Goal: Information Seeking & Learning: Learn about a topic

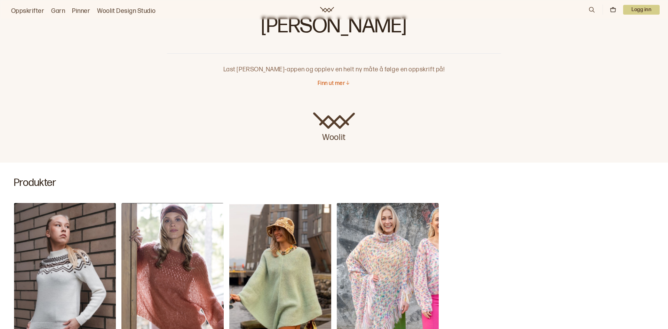
scroll to position [30, 0]
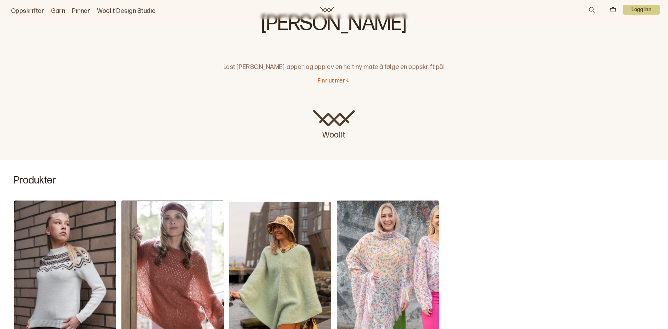
click at [22, 8] on link "Oppskrifter" at bounding box center [27, 11] width 33 height 10
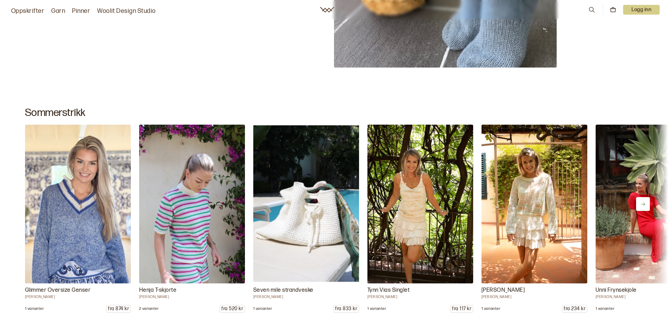
scroll to position [356, 0]
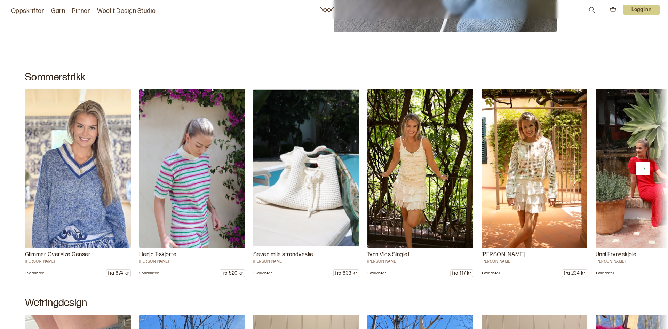
click at [643, 169] on icon at bounding box center [642, 168] width 5 height 5
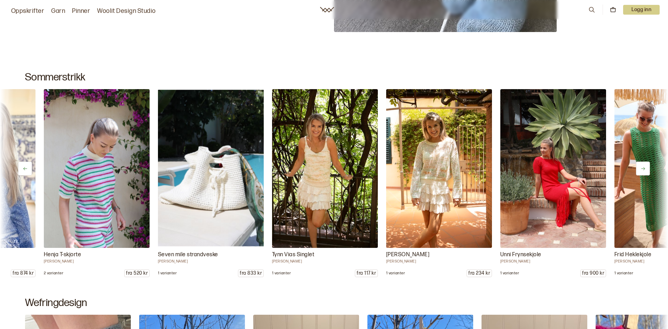
scroll to position [0, 114]
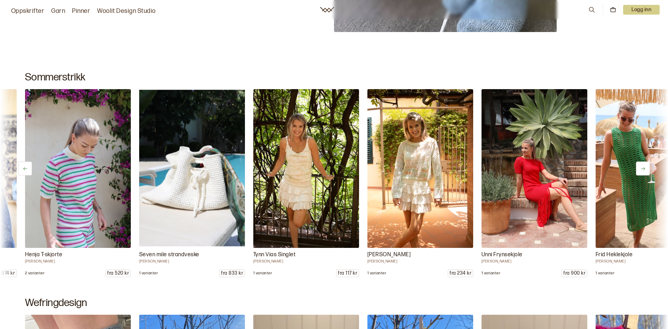
click at [643, 169] on icon at bounding box center [642, 168] width 5 height 5
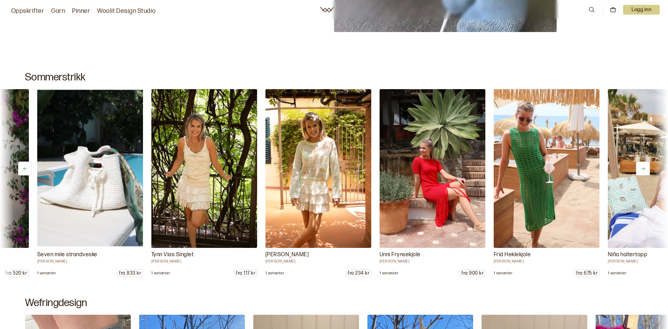
scroll to position [0, 228]
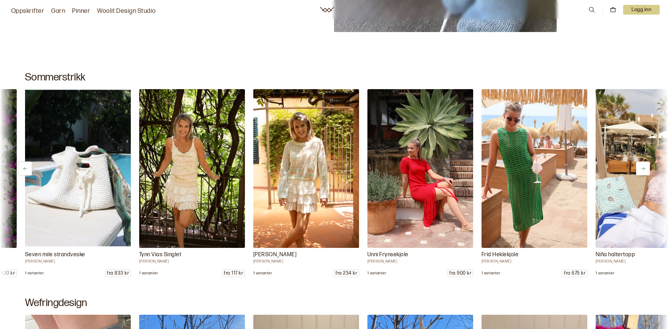
click at [643, 169] on icon at bounding box center [642, 168] width 5 height 5
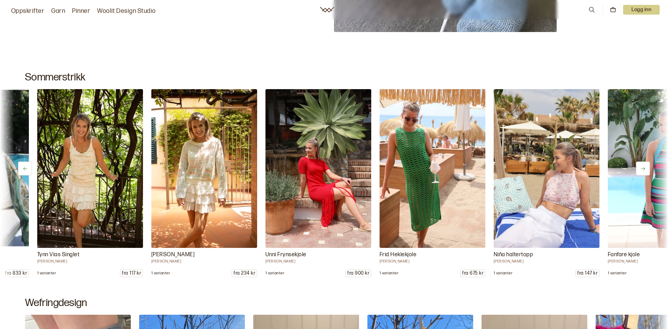
scroll to position [0, 342]
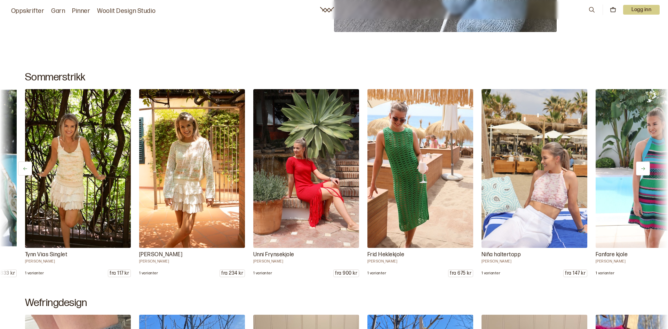
click at [643, 169] on icon at bounding box center [642, 168] width 5 height 5
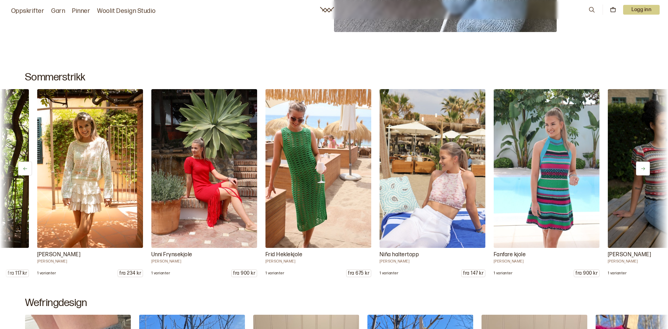
scroll to position [0, 456]
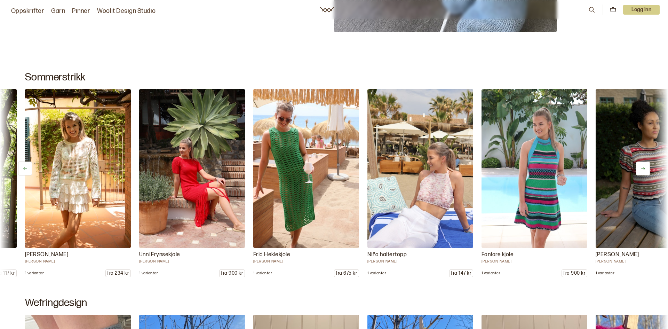
click at [643, 169] on icon at bounding box center [642, 168] width 5 height 5
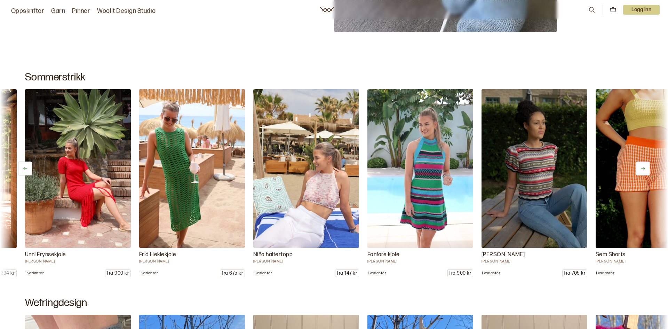
click at [643, 169] on icon at bounding box center [642, 168] width 5 height 5
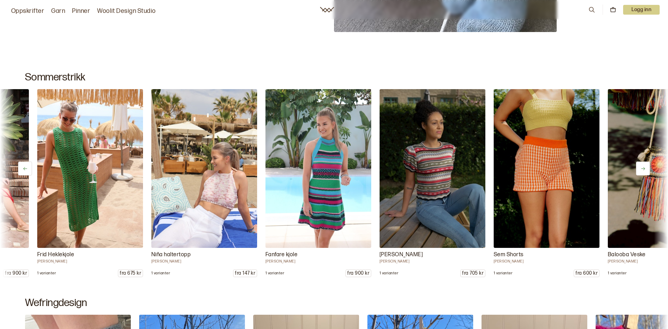
scroll to position [0, 685]
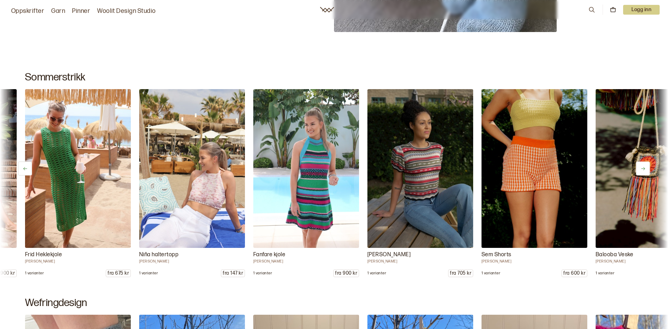
click at [643, 169] on icon at bounding box center [642, 168] width 5 height 5
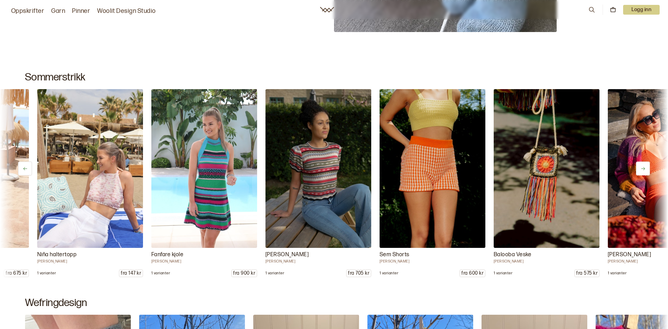
scroll to position [0, 799]
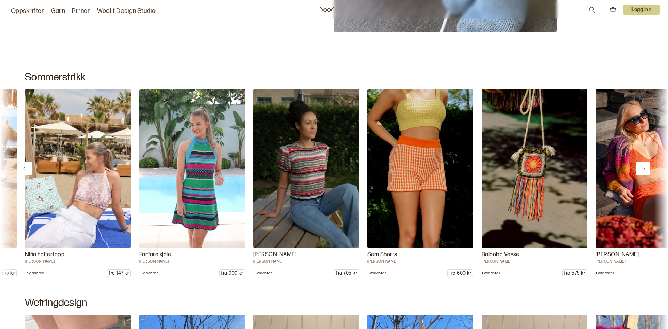
click at [643, 169] on icon at bounding box center [642, 168] width 5 height 5
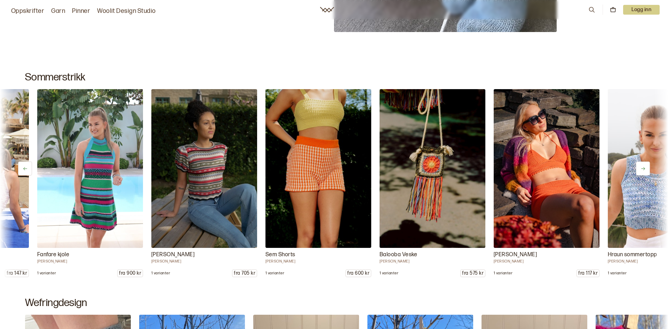
scroll to position [0, 913]
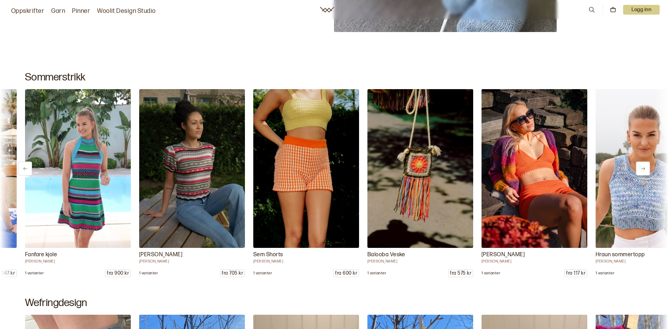
click at [643, 169] on icon at bounding box center [642, 168] width 5 height 5
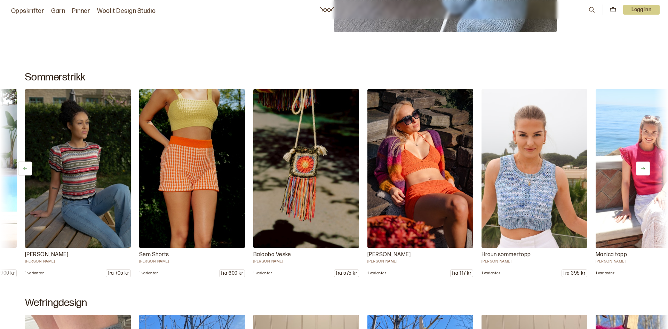
click at [643, 169] on icon at bounding box center [642, 168] width 5 height 5
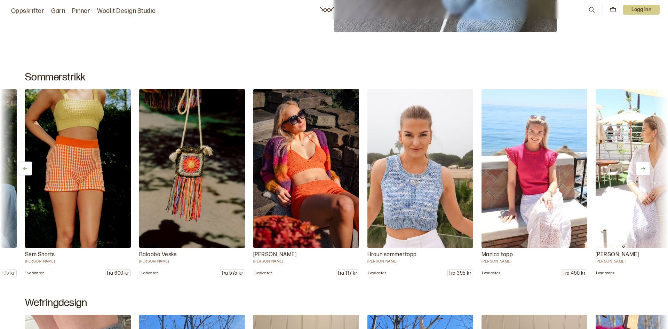
click at [643, 169] on icon at bounding box center [642, 168] width 5 height 5
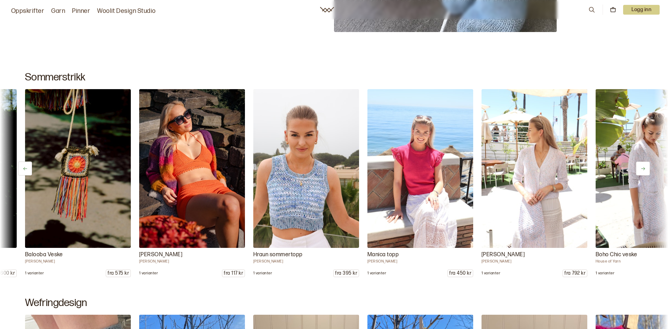
click at [643, 169] on icon at bounding box center [642, 168] width 5 height 5
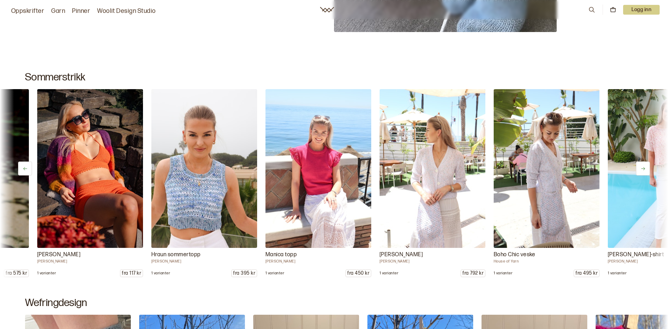
scroll to position [0, 1369]
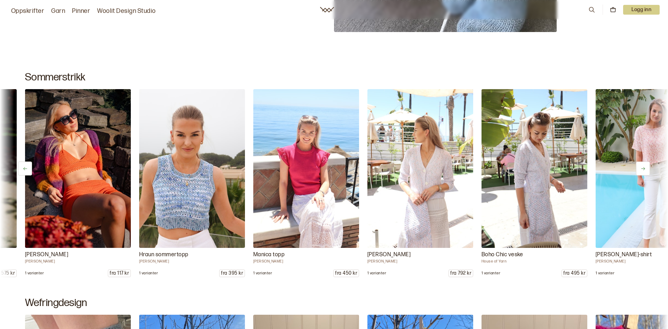
click at [643, 169] on icon at bounding box center [642, 168] width 5 height 5
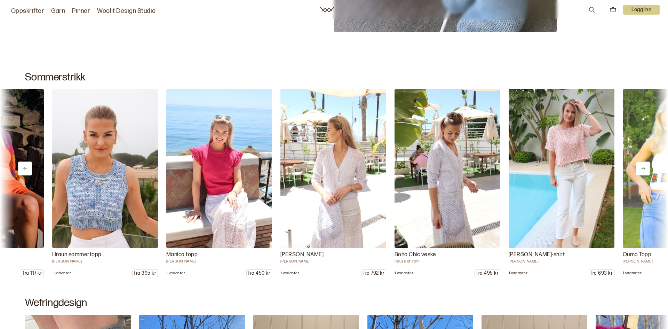
scroll to position [0, 1483]
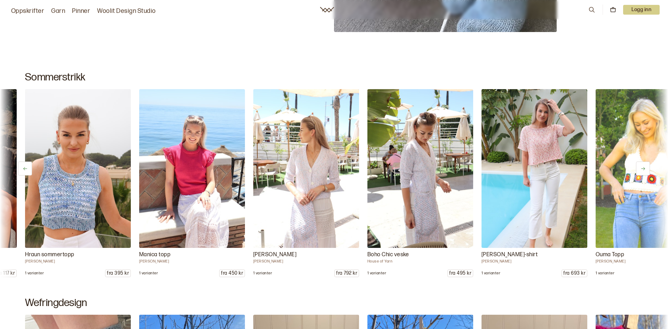
click at [643, 169] on icon at bounding box center [642, 168] width 5 height 5
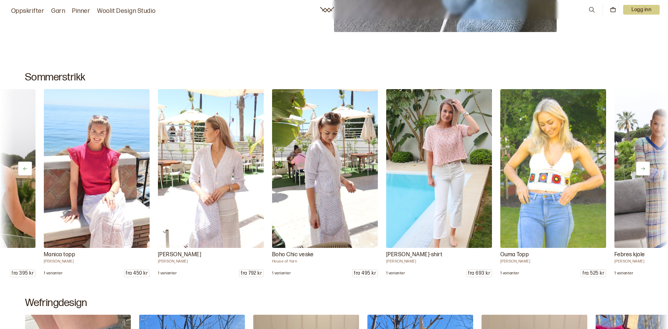
scroll to position [0, 1597]
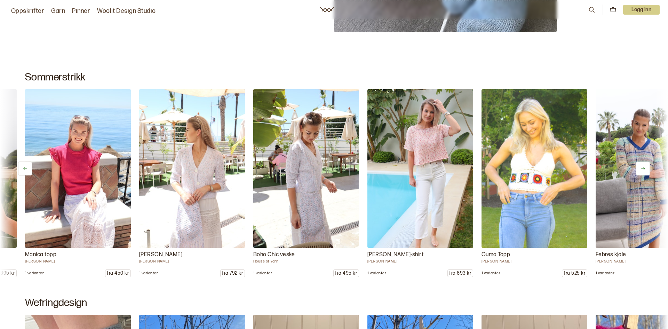
click at [643, 169] on icon at bounding box center [642, 168] width 5 height 5
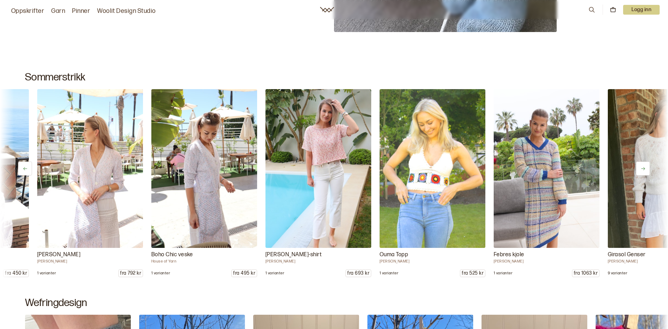
scroll to position [0, 1712]
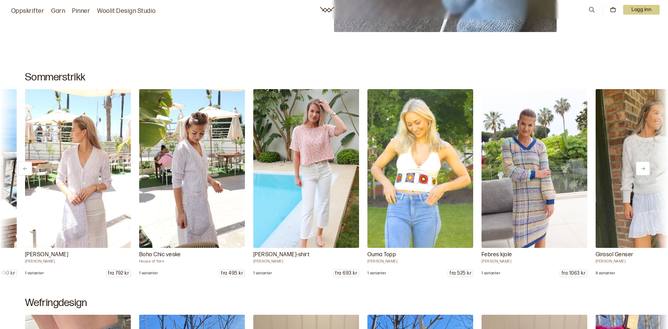
click at [643, 169] on icon at bounding box center [642, 168] width 5 height 5
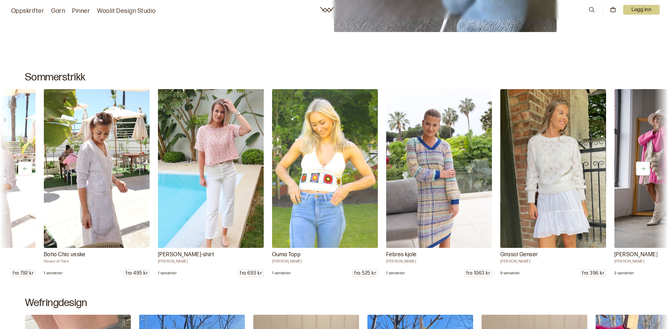
scroll to position [0, 1826]
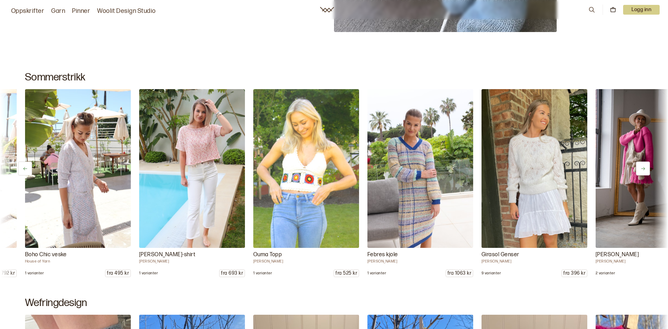
click at [643, 169] on icon at bounding box center [642, 168] width 5 height 5
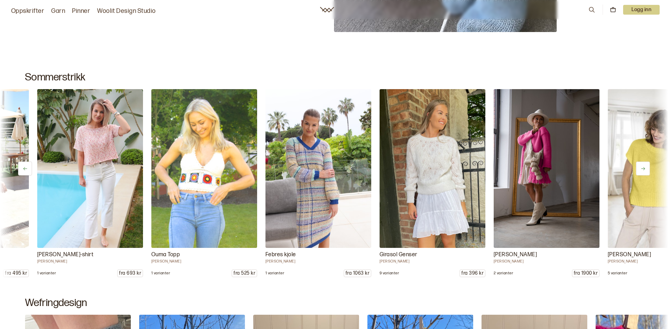
scroll to position [0, 1940]
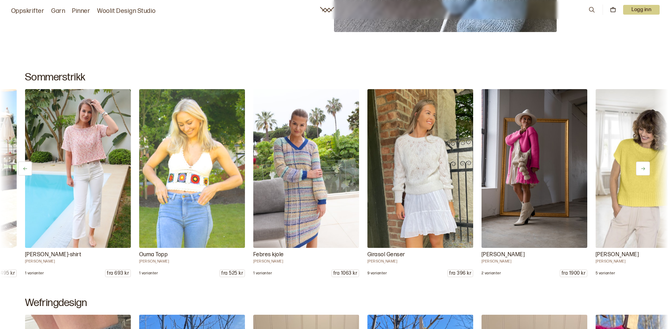
click at [643, 169] on icon at bounding box center [642, 168] width 5 height 5
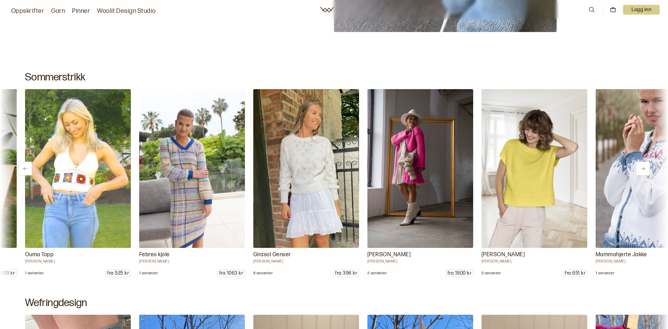
click at [643, 169] on icon at bounding box center [642, 168] width 5 height 5
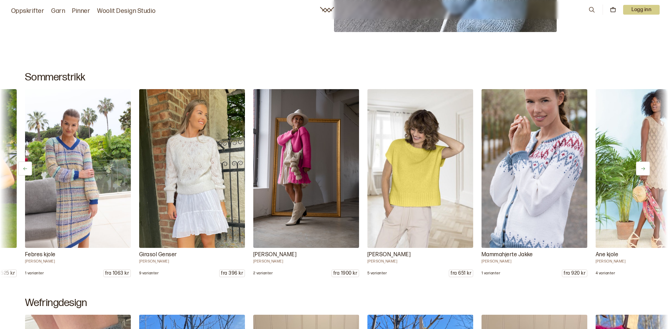
click at [643, 169] on icon at bounding box center [642, 168] width 5 height 5
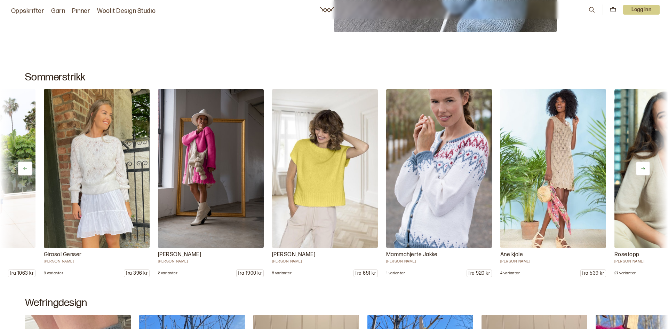
scroll to position [0, 2282]
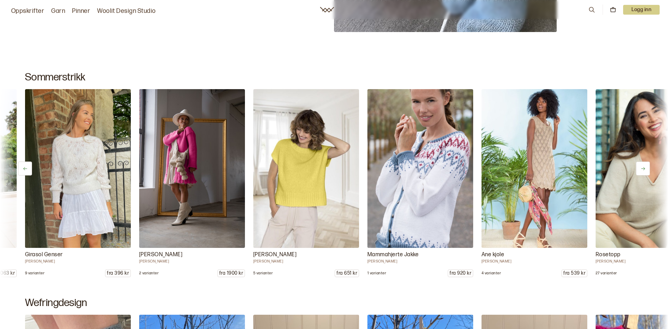
click at [643, 169] on icon at bounding box center [642, 168] width 5 height 5
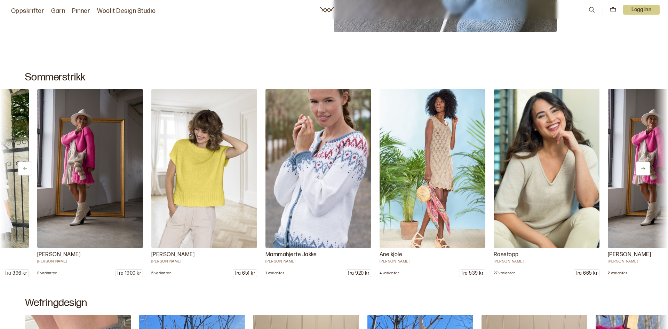
scroll to position [0, 2396]
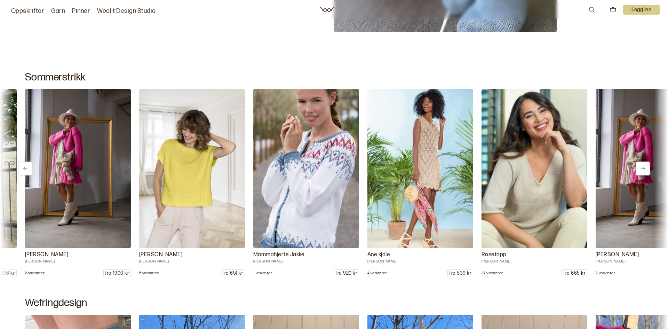
click at [643, 169] on icon at bounding box center [642, 168] width 5 height 5
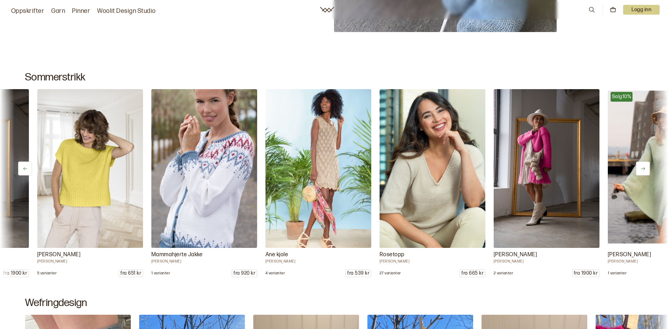
scroll to position [0, 2510]
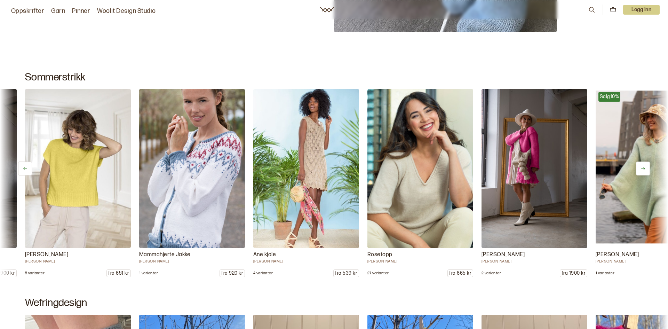
click at [643, 169] on icon at bounding box center [642, 168] width 5 height 5
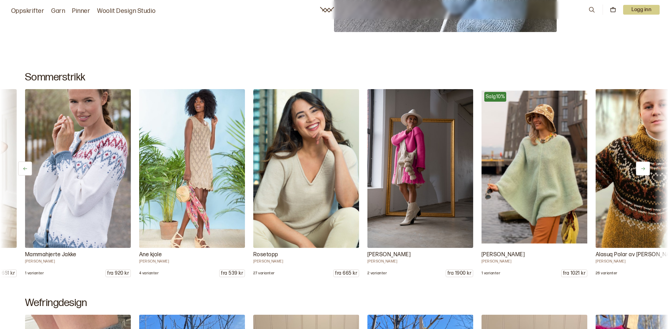
click at [643, 169] on icon at bounding box center [642, 168] width 5 height 5
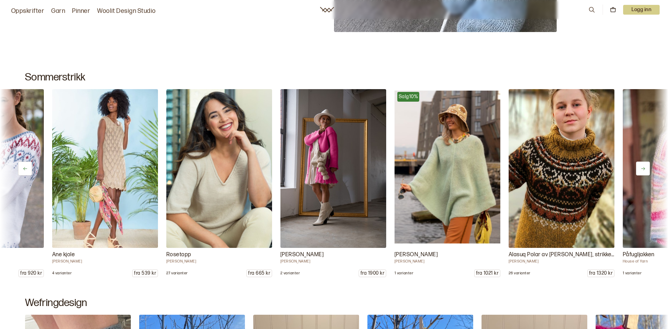
scroll to position [0, 2739]
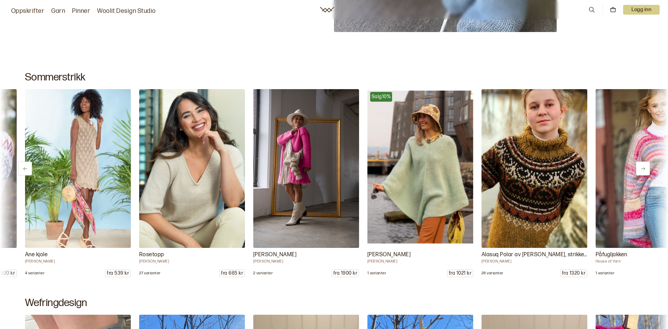
click at [643, 169] on icon at bounding box center [642, 168] width 5 height 5
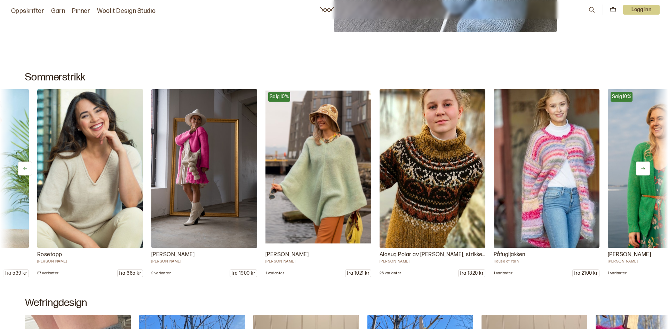
scroll to position [0, 2853]
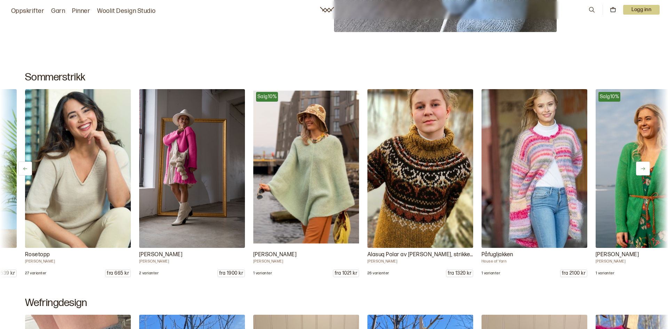
click at [643, 169] on icon at bounding box center [642, 168] width 5 height 5
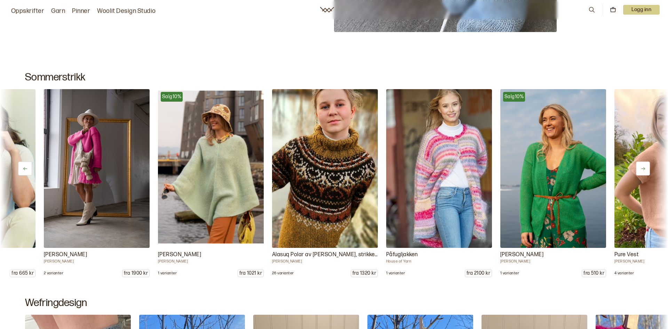
scroll to position [0, 2967]
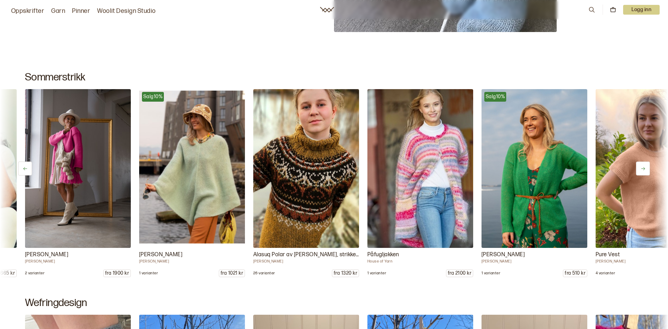
click at [23, 169] on icon at bounding box center [25, 168] width 5 height 5
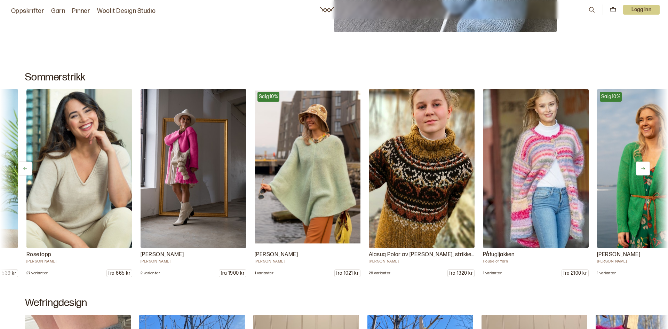
click at [23, 169] on icon at bounding box center [25, 168] width 5 height 5
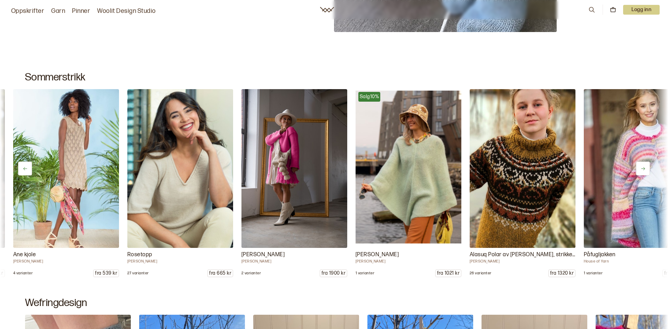
click at [23, 169] on icon at bounding box center [25, 168] width 5 height 5
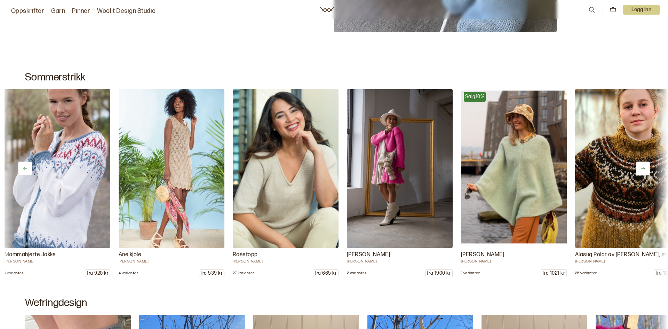
click at [23, 169] on icon at bounding box center [25, 168] width 5 height 5
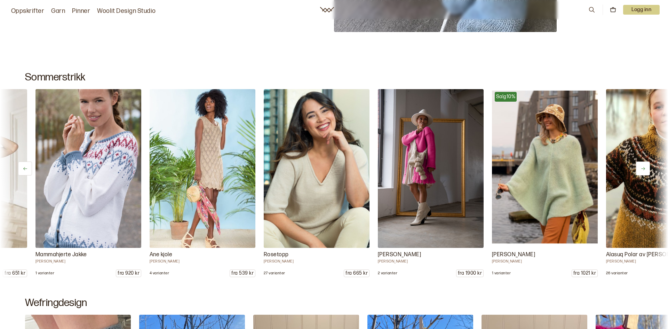
click at [23, 169] on icon at bounding box center [25, 168] width 5 height 5
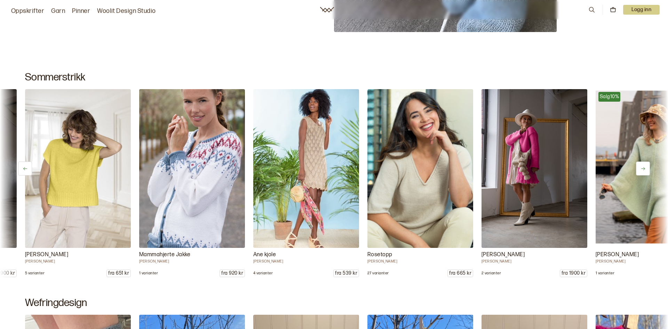
click at [23, 169] on icon at bounding box center [25, 168] width 5 height 5
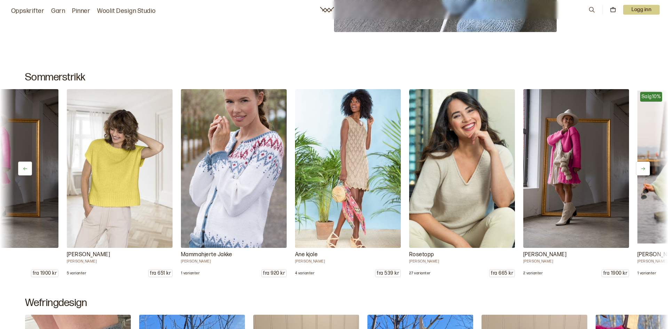
click at [23, 169] on icon at bounding box center [25, 168] width 5 height 5
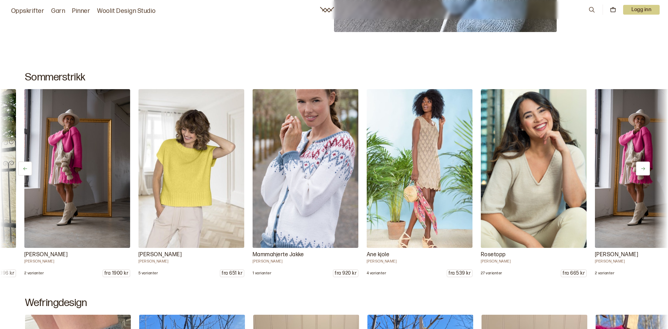
click at [23, 169] on icon at bounding box center [25, 168] width 5 height 5
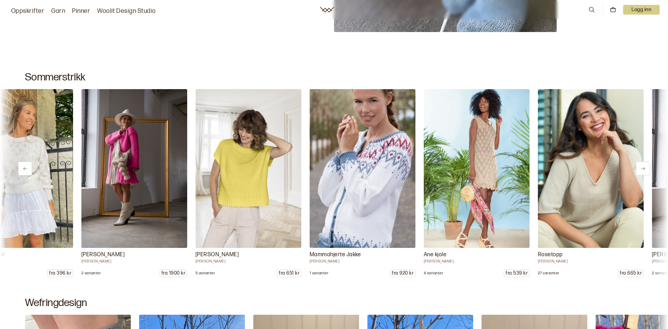
click at [23, 169] on icon at bounding box center [25, 168] width 5 height 5
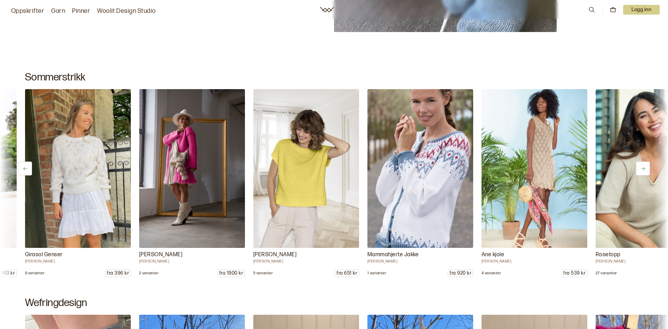
click at [23, 169] on icon at bounding box center [25, 168] width 5 height 5
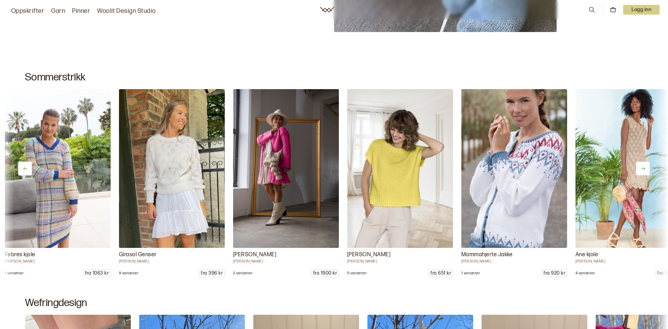
click at [23, 169] on icon at bounding box center [25, 168] width 5 height 5
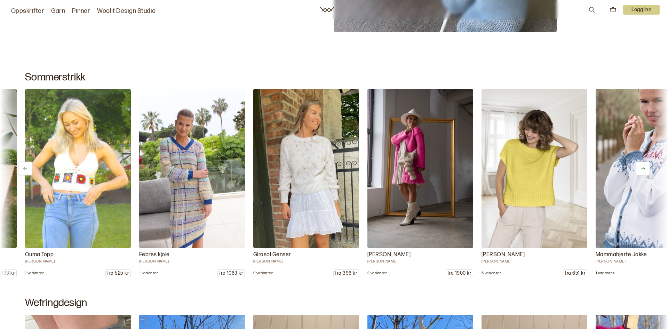
click at [23, 169] on icon at bounding box center [25, 168] width 5 height 5
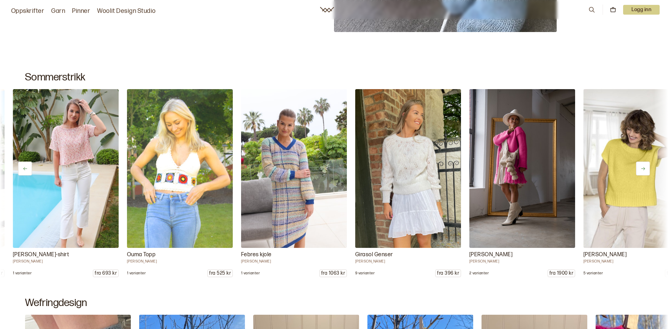
click at [23, 169] on icon at bounding box center [25, 168] width 5 height 5
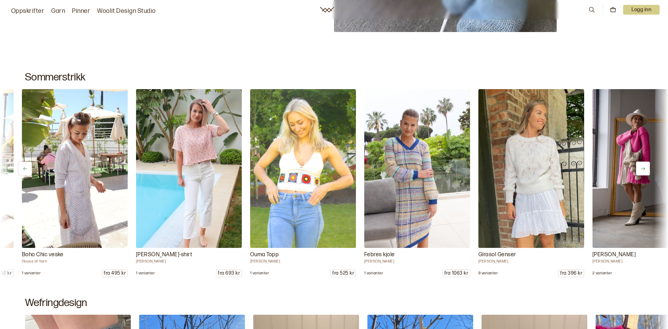
click at [23, 169] on icon at bounding box center [25, 168] width 5 height 5
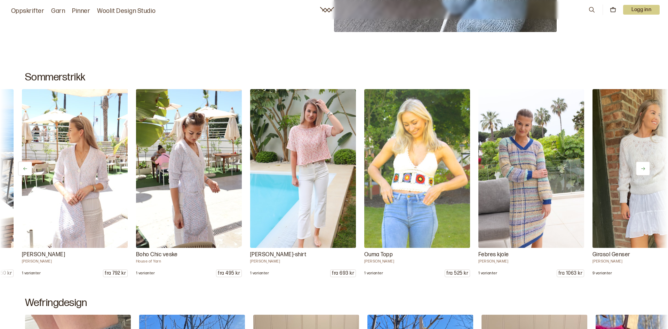
click at [23, 169] on icon at bounding box center [25, 168] width 5 height 5
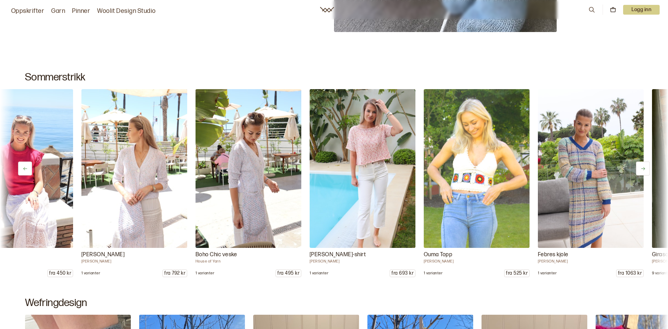
click at [23, 169] on icon at bounding box center [25, 168] width 5 height 5
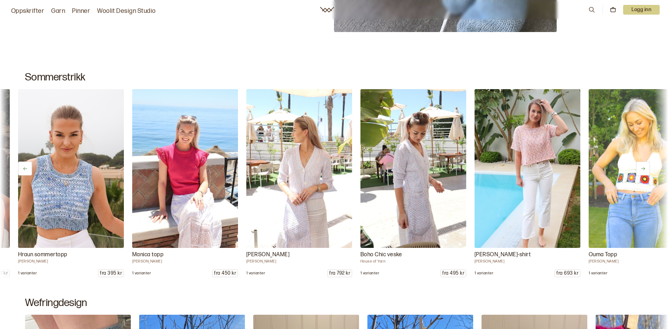
click at [23, 169] on icon at bounding box center [25, 168] width 5 height 5
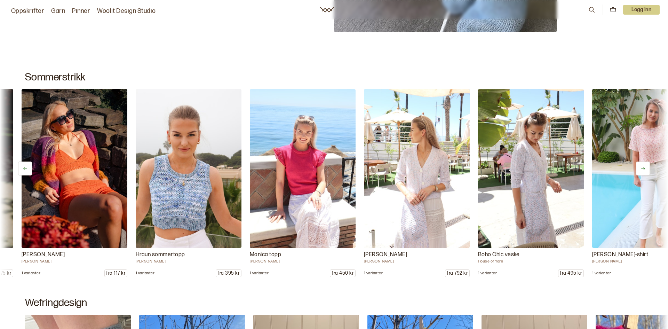
click at [23, 169] on icon at bounding box center [25, 168] width 5 height 5
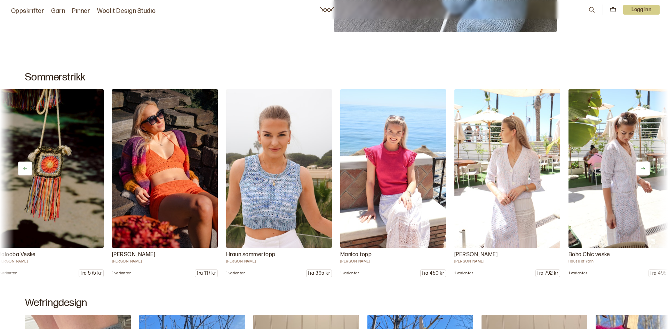
click at [23, 169] on icon at bounding box center [25, 168] width 5 height 5
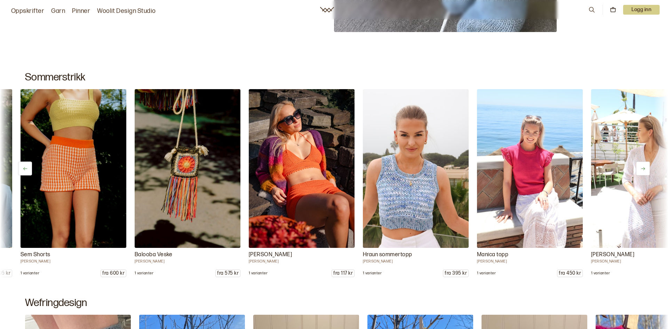
click at [23, 169] on icon at bounding box center [25, 168] width 5 height 5
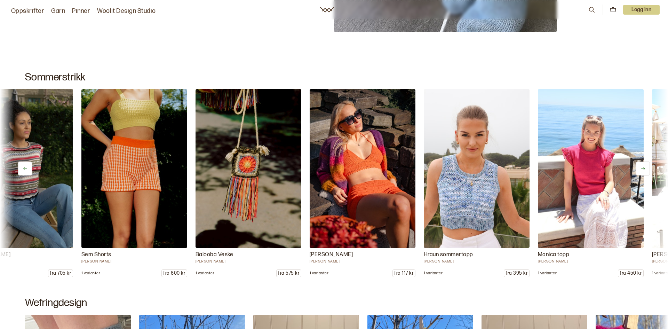
click at [23, 169] on icon at bounding box center [25, 168] width 5 height 5
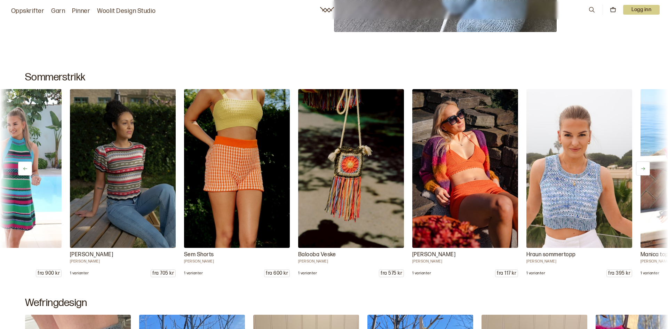
click at [23, 169] on icon at bounding box center [25, 168] width 5 height 5
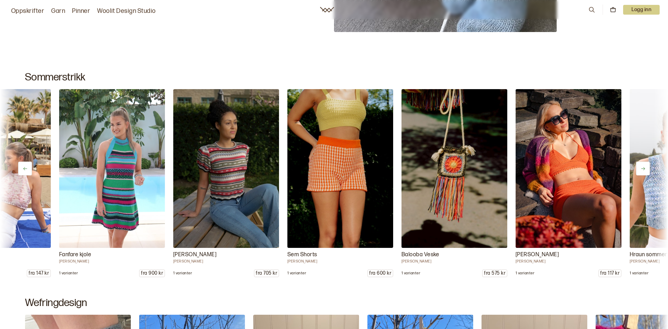
click at [23, 169] on icon at bounding box center [25, 168] width 5 height 5
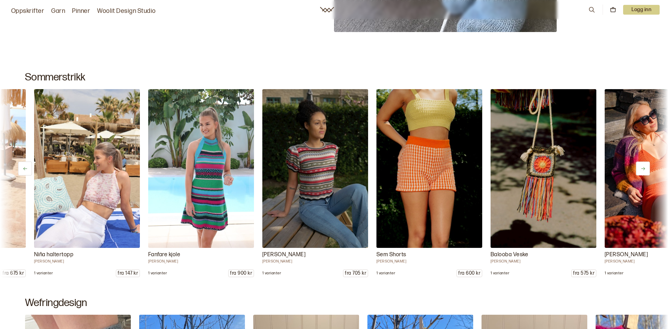
click at [23, 169] on icon at bounding box center [25, 168] width 5 height 5
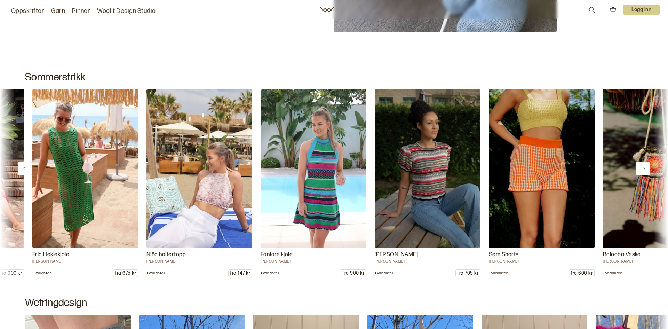
click at [23, 169] on icon at bounding box center [25, 168] width 5 height 5
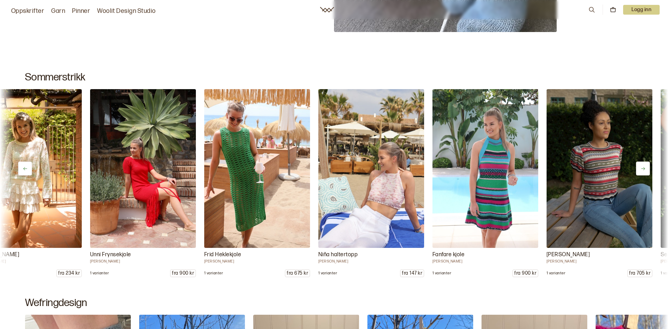
click at [23, 169] on icon at bounding box center [25, 168] width 5 height 5
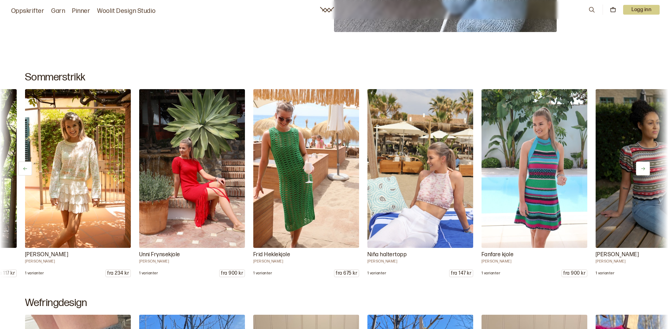
click at [23, 169] on icon at bounding box center [25, 168] width 5 height 5
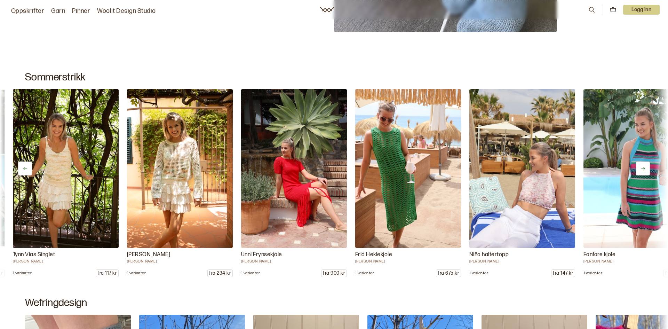
click at [23, 169] on icon at bounding box center [25, 168] width 5 height 5
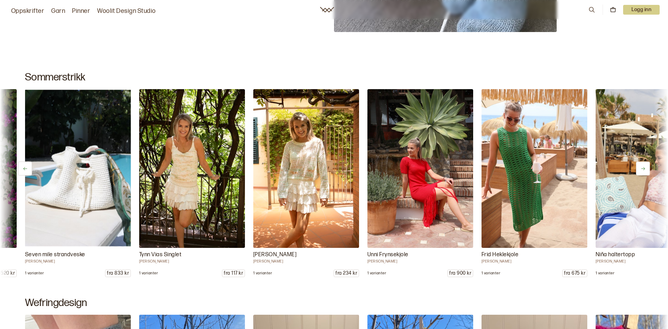
click at [23, 169] on icon at bounding box center [25, 168] width 5 height 5
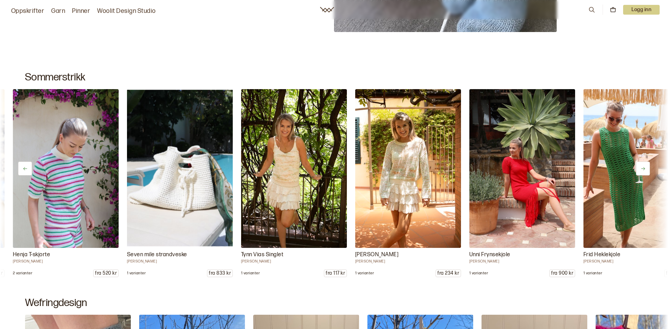
click at [23, 169] on icon at bounding box center [25, 168] width 5 height 5
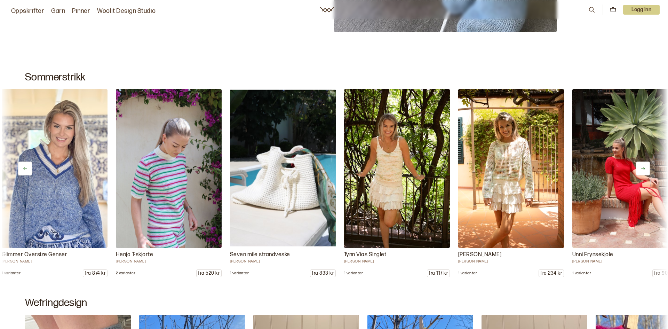
scroll to position [0, 0]
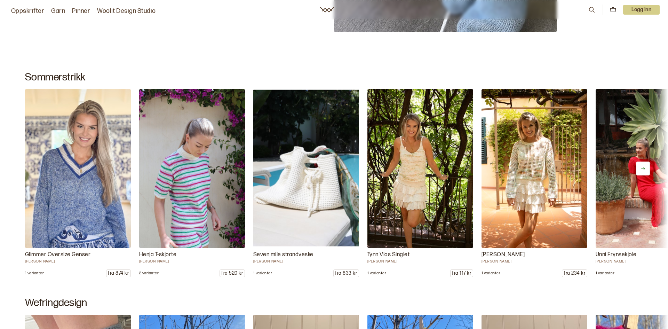
click at [23, 169] on div "Glimmer Oversize Genser Ane Kydland Thomassen 1 varianter fra 874 kr Henja T-sk…" at bounding box center [334, 183] width 668 height 188
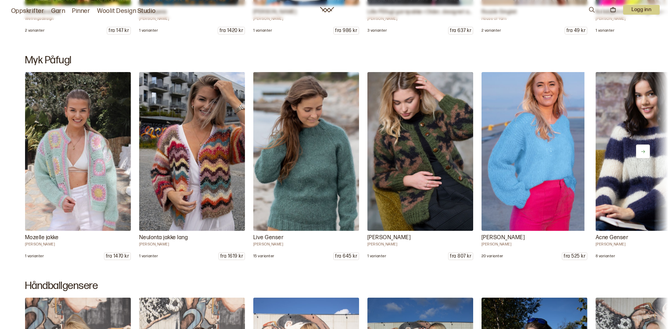
scroll to position [5331, 0]
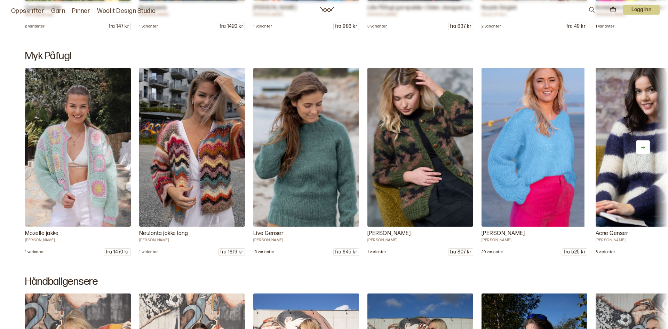
click at [36, 232] on p "Mozelle jakke" at bounding box center [78, 233] width 106 height 8
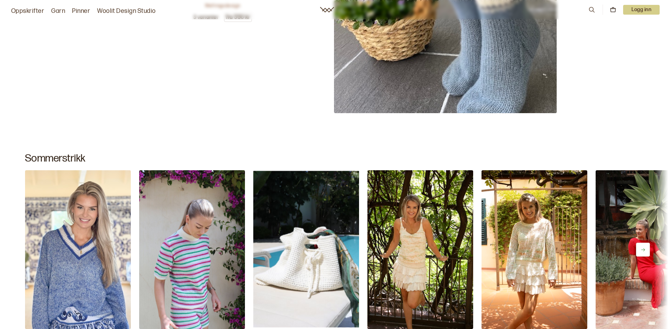
scroll to position [0, 0]
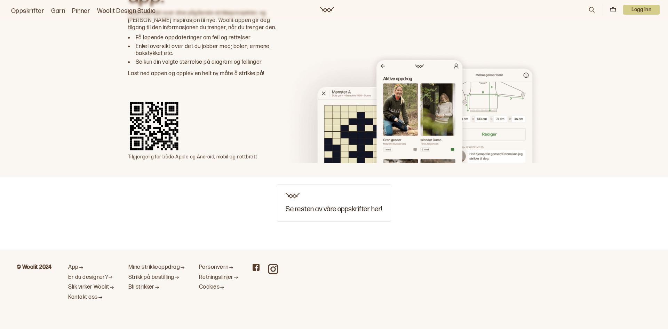
scroll to position [6132, 0]
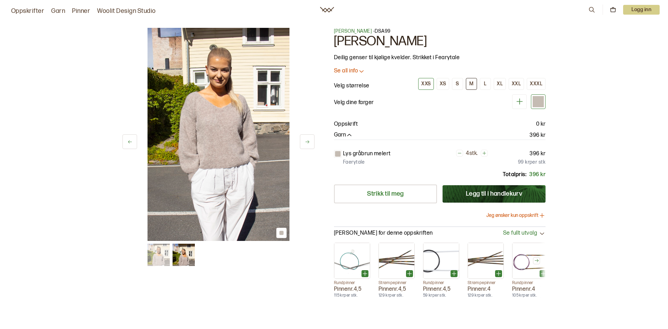
click at [473, 82] on div "M" at bounding box center [471, 84] width 4 height 6
click at [309, 143] on icon at bounding box center [307, 141] width 5 height 5
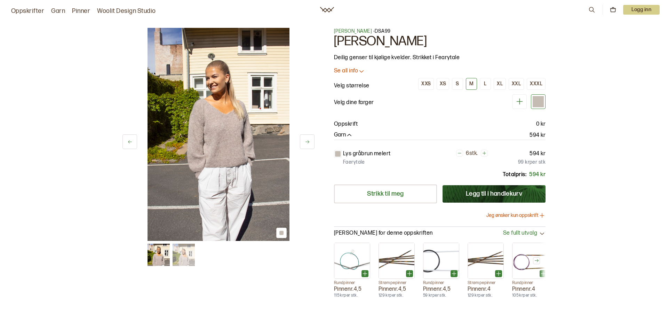
click at [309, 143] on icon at bounding box center [307, 141] width 5 height 5
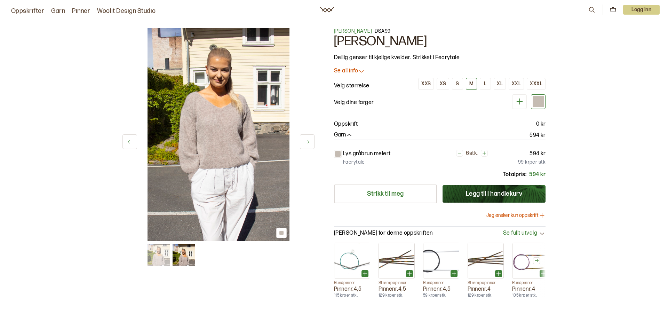
click at [309, 143] on icon at bounding box center [307, 141] width 5 height 5
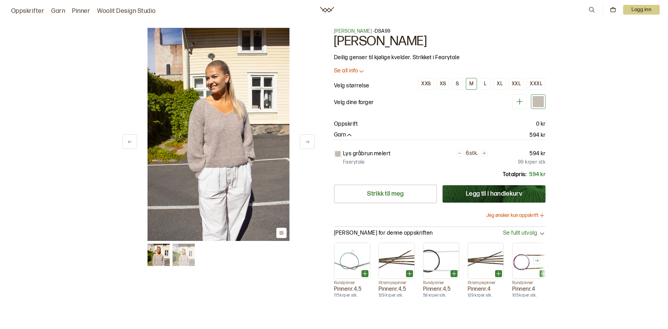
click at [309, 143] on icon at bounding box center [307, 141] width 5 height 5
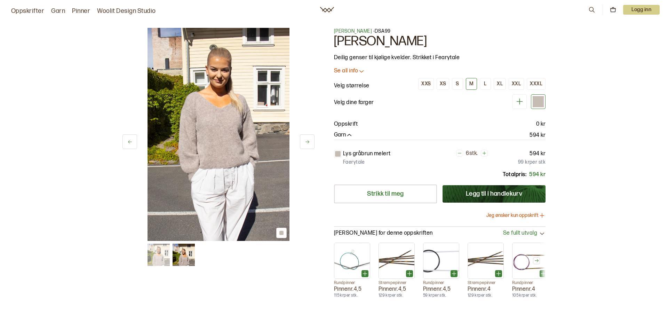
click at [306, 143] on icon at bounding box center [307, 141] width 5 height 5
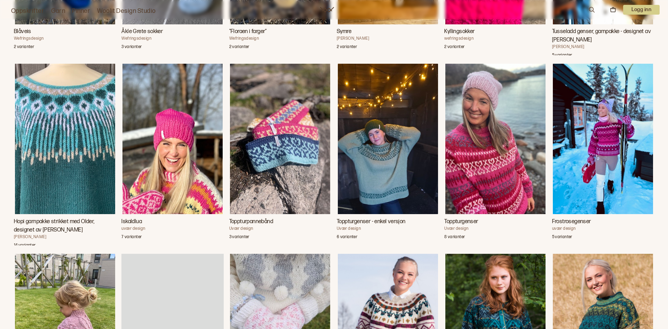
scroll to position [1688, 0]
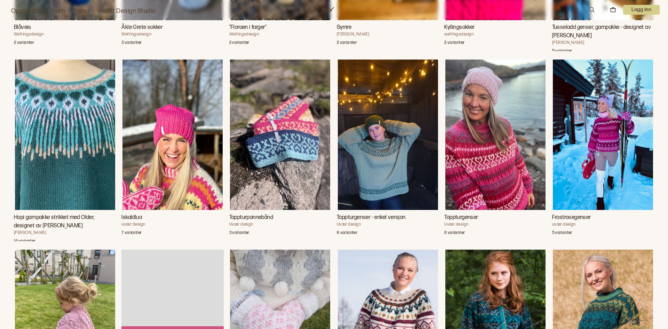
click at [612, 134] on img "Frostrosegenser" at bounding box center [603, 134] width 100 height 150
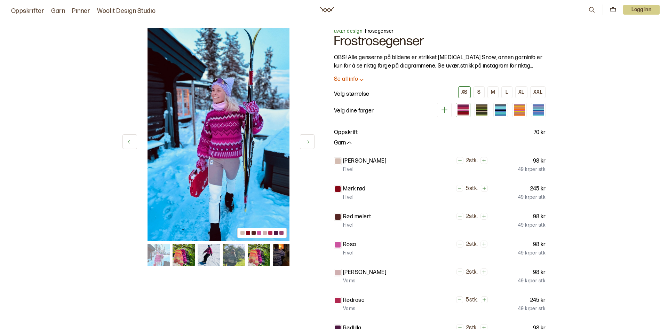
click at [308, 141] on icon at bounding box center [307, 141] width 5 height 5
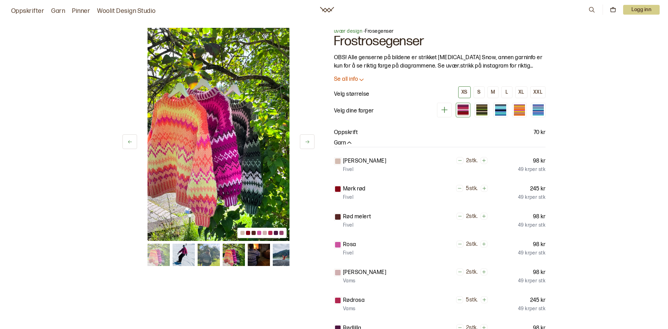
click at [308, 141] on icon at bounding box center [307, 141] width 4 height 3
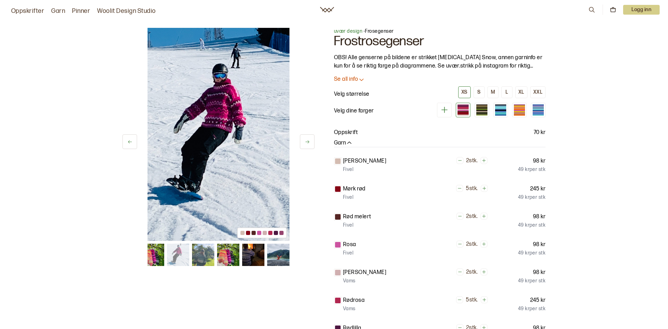
click at [308, 141] on icon at bounding box center [307, 141] width 4 height 3
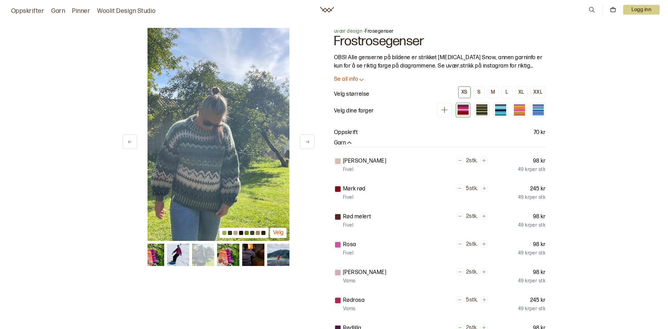
click at [308, 141] on icon at bounding box center [307, 141] width 4 height 3
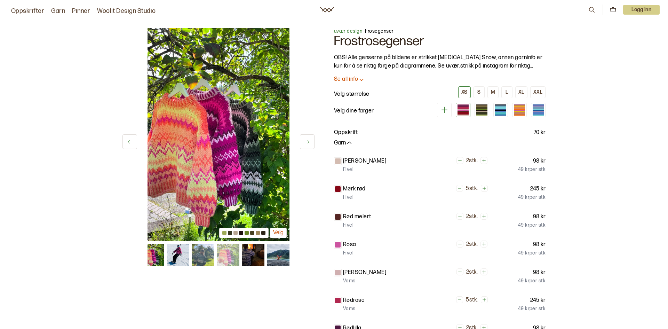
click at [308, 141] on icon at bounding box center [307, 141] width 4 height 3
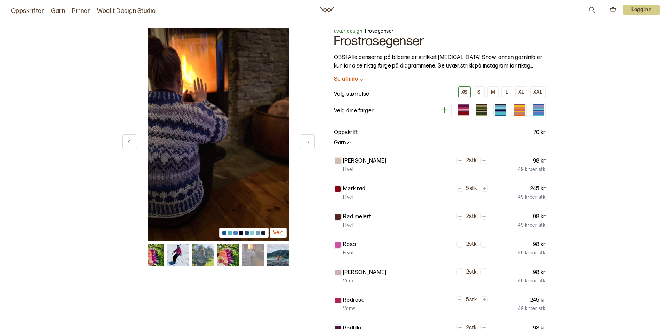
click at [308, 141] on icon at bounding box center [307, 141] width 4 height 3
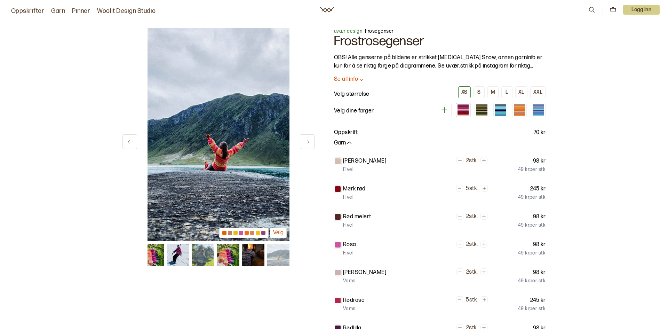
click at [308, 141] on icon at bounding box center [307, 141] width 4 height 3
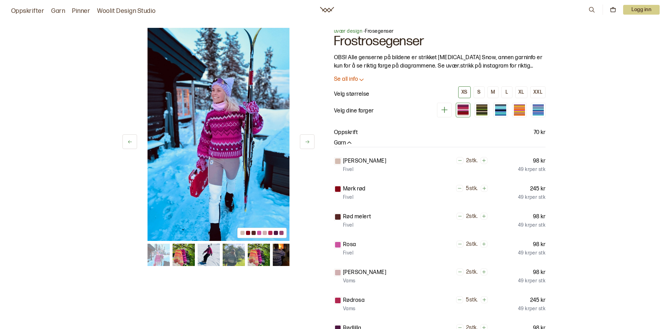
click at [308, 141] on icon at bounding box center [307, 141] width 4 height 3
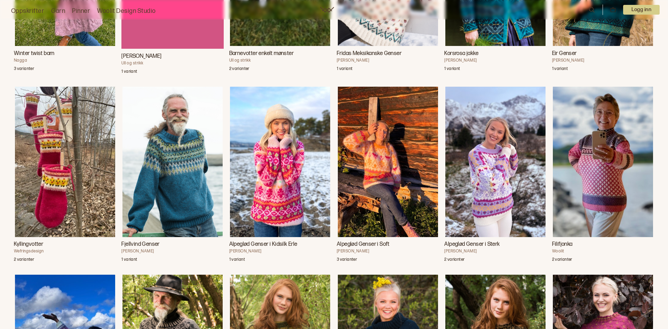
scroll to position [2046, 0]
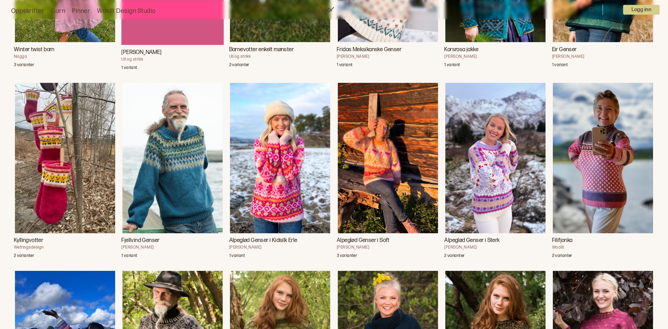
click at [376, 158] on img "Alpeglød Genser i Soft" at bounding box center [388, 158] width 100 height 150
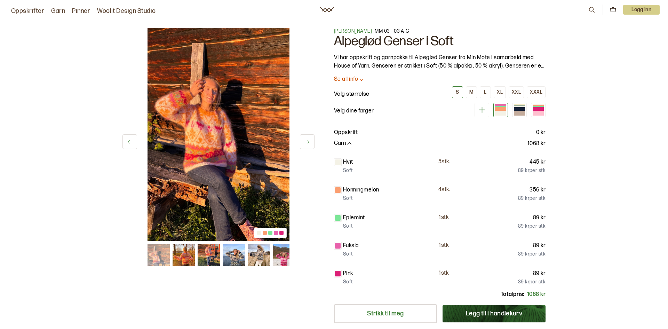
click at [310, 142] on button at bounding box center [307, 141] width 15 height 15
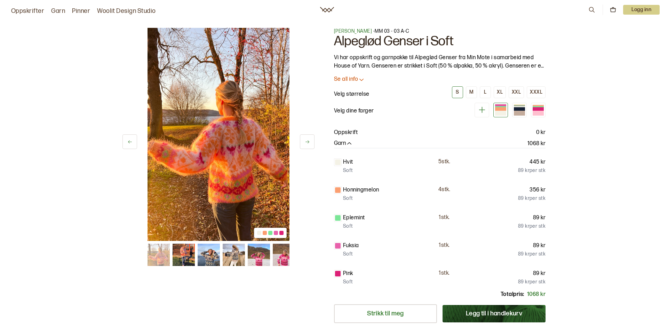
click at [310, 142] on button at bounding box center [307, 141] width 15 height 15
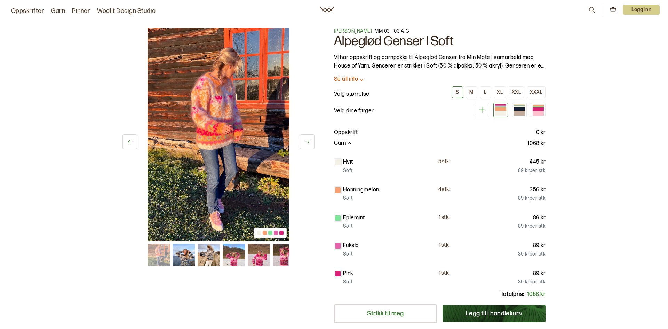
click at [310, 142] on button at bounding box center [307, 141] width 15 height 15
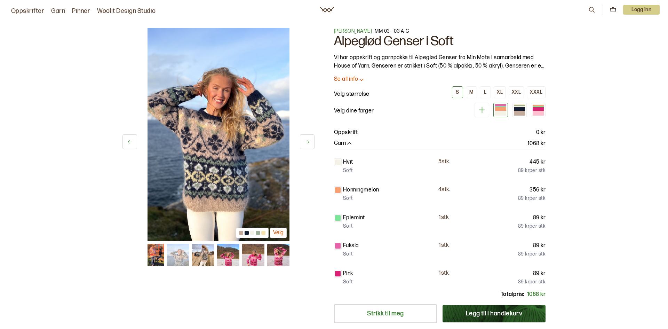
click at [310, 142] on button at bounding box center [307, 141] width 15 height 15
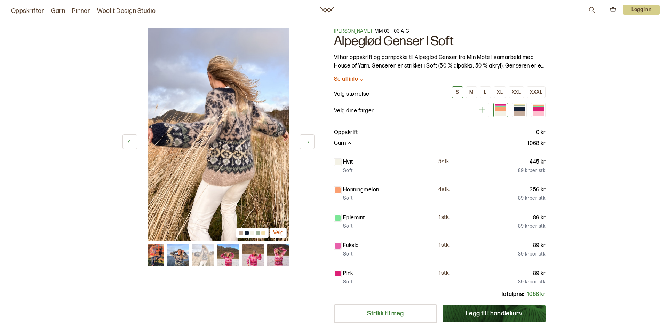
click at [310, 142] on button at bounding box center [307, 141] width 15 height 15
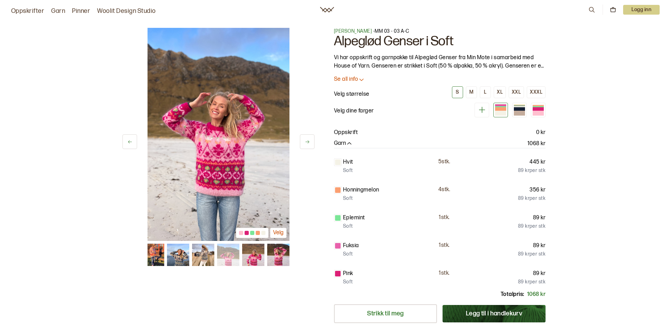
click at [310, 142] on button at bounding box center [307, 141] width 15 height 15
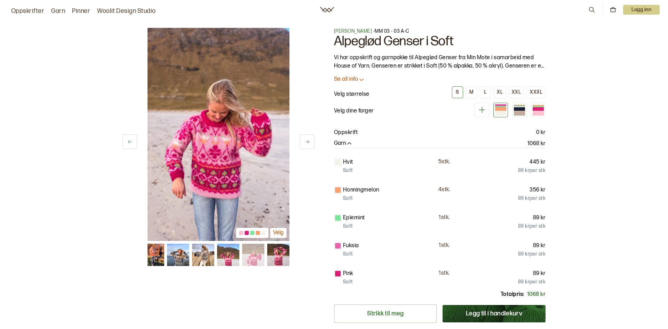
click at [310, 142] on button at bounding box center [307, 141] width 15 height 15
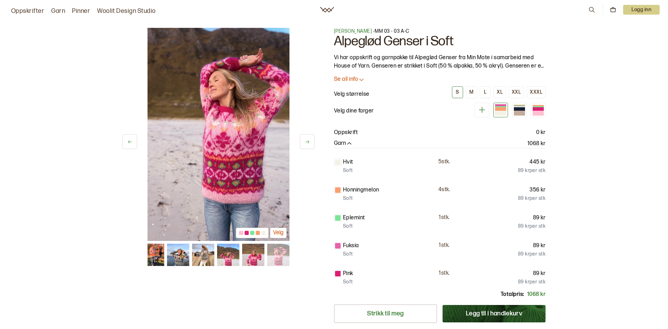
click at [310, 142] on button at bounding box center [307, 141] width 15 height 15
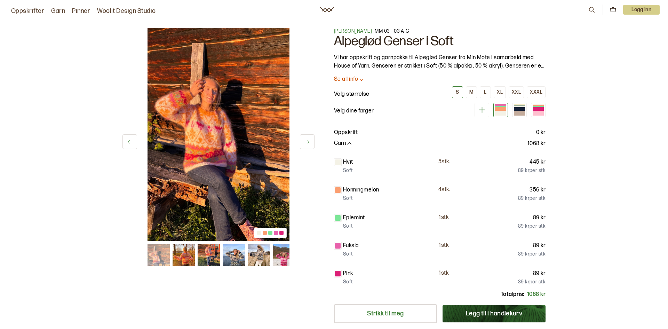
click at [310, 142] on button at bounding box center [307, 141] width 15 height 15
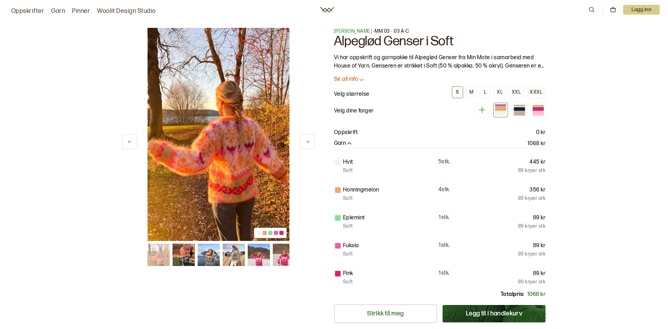
click at [310, 142] on button at bounding box center [307, 141] width 15 height 15
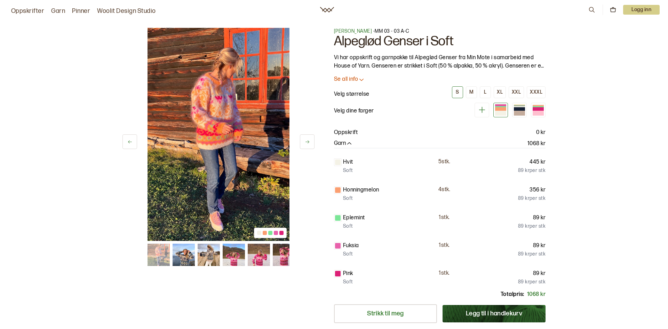
click at [310, 142] on button at bounding box center [307, 141] width 15 height 15
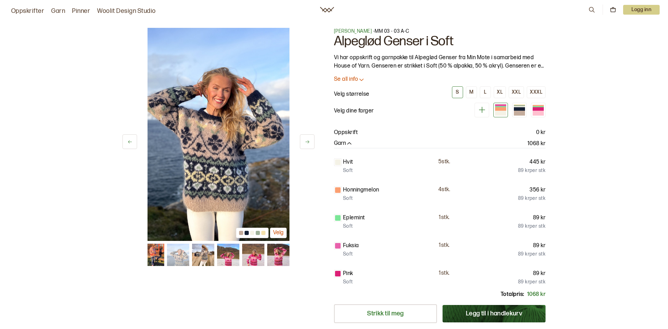
click at [310, 142] on button at bounding box center [307, 141] width 15 height 15
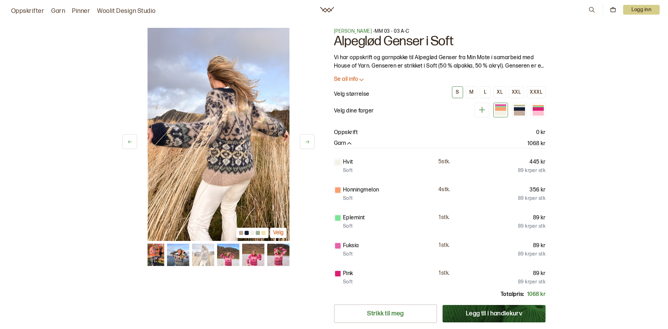
click at [310, 142] on button at bounding box center [307, 141] width 15 height 15
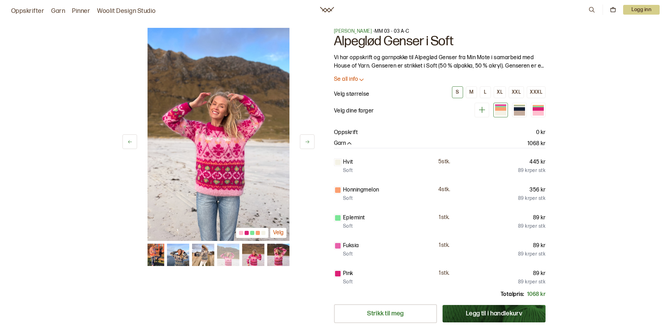
click at [310, 142] on button at bounding box center [307, 141] width 15 height 15
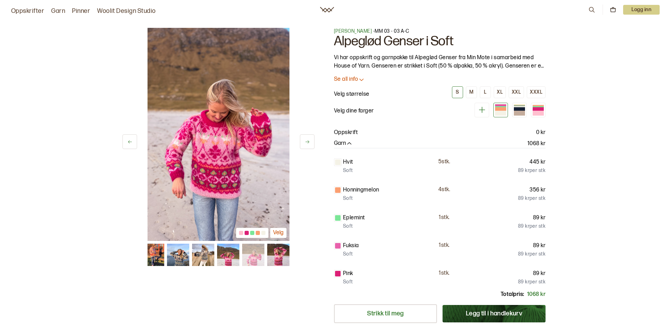
click at [310, 142] on button at bounding box center [307, 141] width 15 height 15
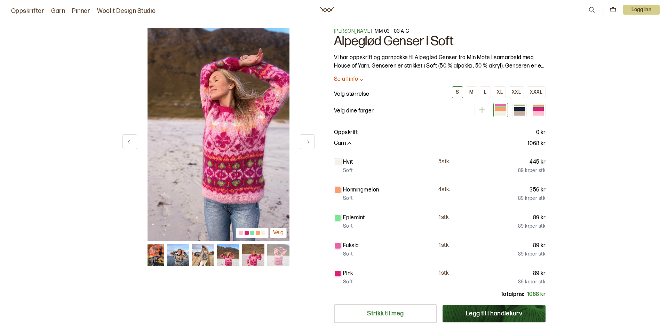
click at [310, 142] on button at bounding box center [307, 141] width 15 height 15
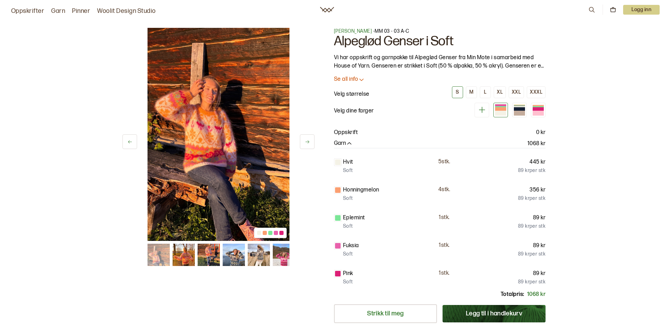
click at [310, 142] on button at bounding box center [307, 141] width 15 height 15
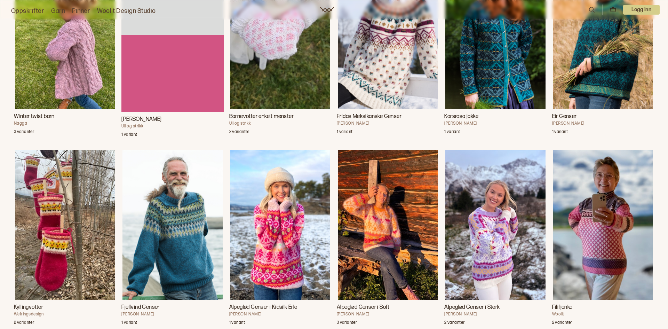
scroll to position [1982, 0]
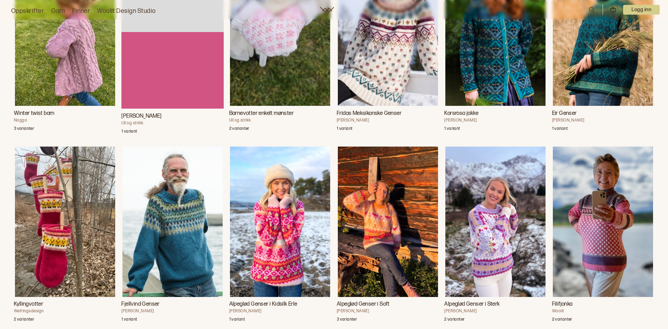
click at [481, 265] on img "Alpeglød Genser i Sterk" at bounding box center [495, 221] width 100 height 150
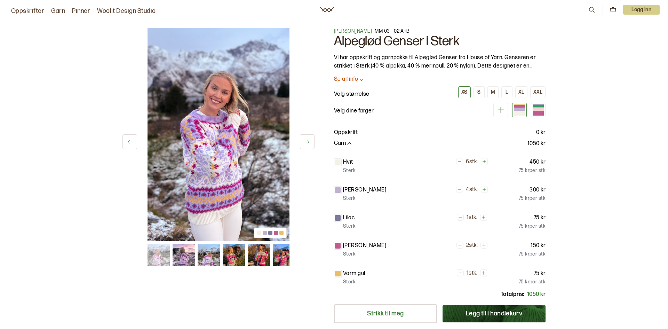
click at [306, 141] on icon at bounding box center [307, 141] width 5 height 5
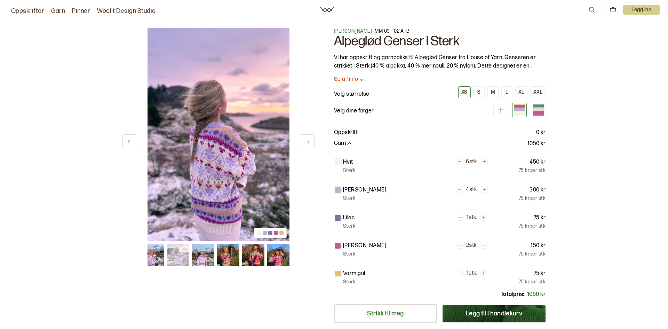
click at [306, 141] on icon at bounding box center [307, 141] width 5 height 5
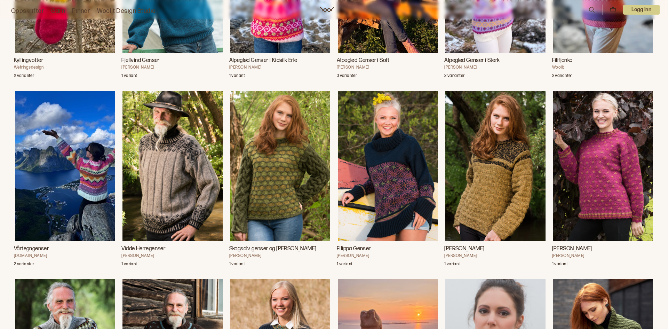
scroll to position [2226, 0]
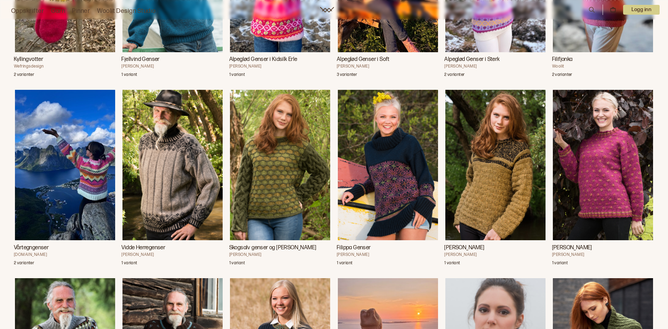
click at [91, 170] on img "Vårtegngenser" at bounding box center [65, 165] width 100 height 150
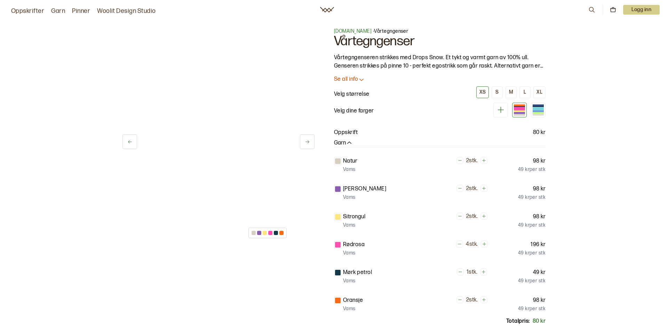
scroll to position [0, 93]
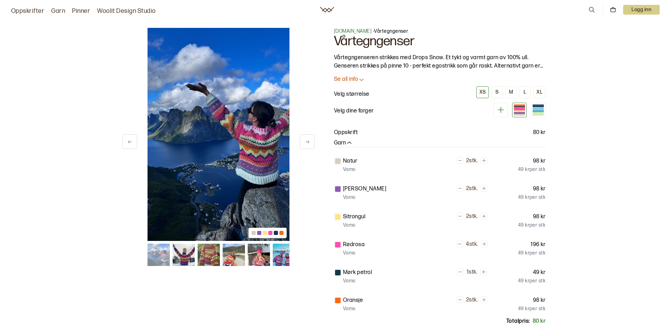
click at [306, 142] on icon at bounding box center [307, 141] width 5 height 5
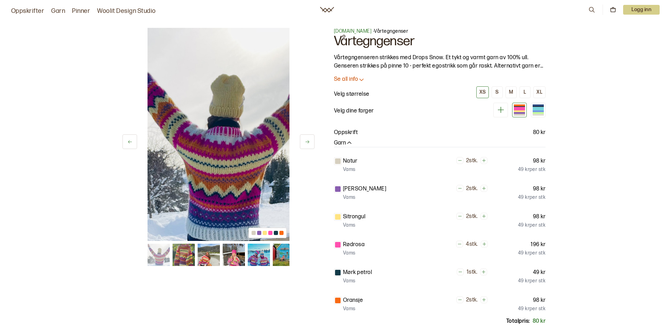
click at [306, 142] on icon at bounding box center [307, 141] width 5 height 5
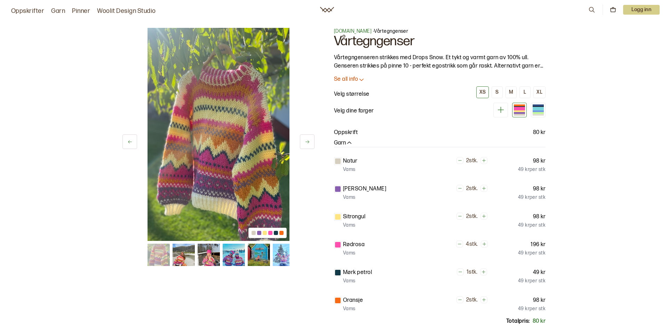
click at [306, 142] on icon at bounding box center [307, 141] width 5 height 5
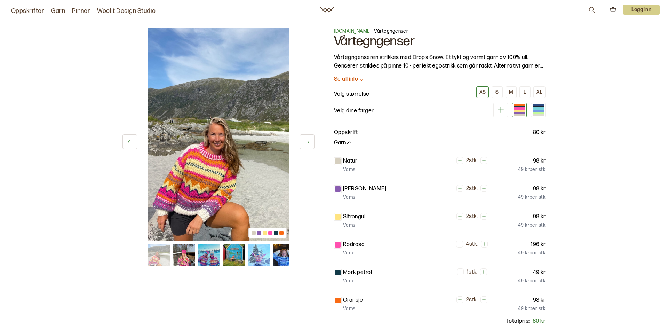
click at [306, 142] on icon at bounding box center [307, 141] width 5 height 5
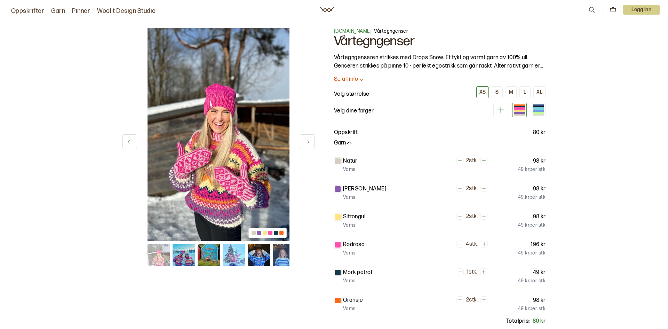
click at [306, 142] on icon at bounding box center [307, 141] width 5 height 5
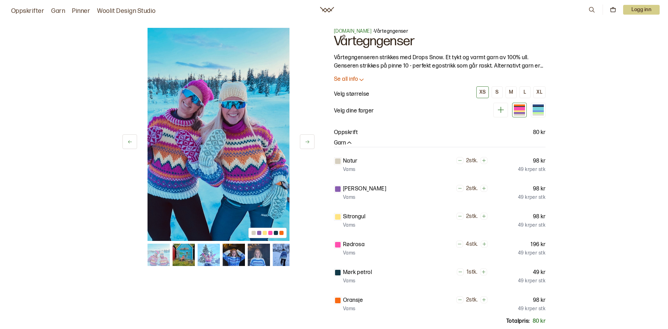
click at [306, 142] on icon at bounding box center [307, 141] width 5 height 5
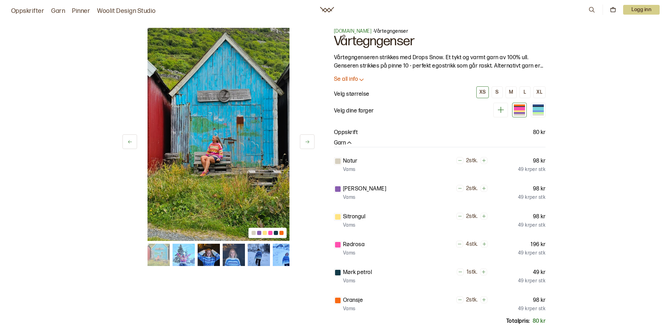
click at [306, 142] on icon at bounding box center [307, 141] width 5 height 5
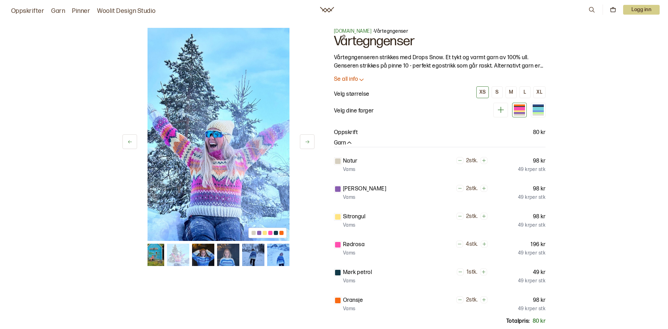
click at [306, 142] on icon at bounding box center [307, 141] width 5 height 5
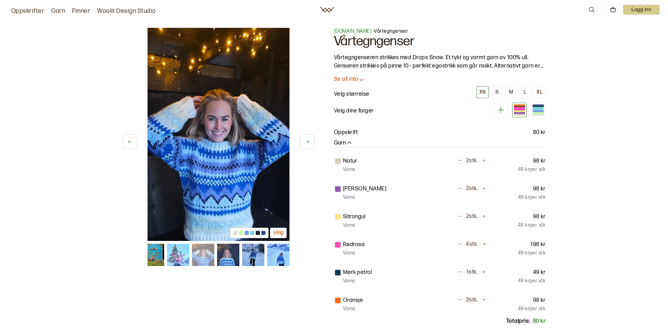
click at [306, 142] on icon at bounding box center [307, 141] width 5 height 5
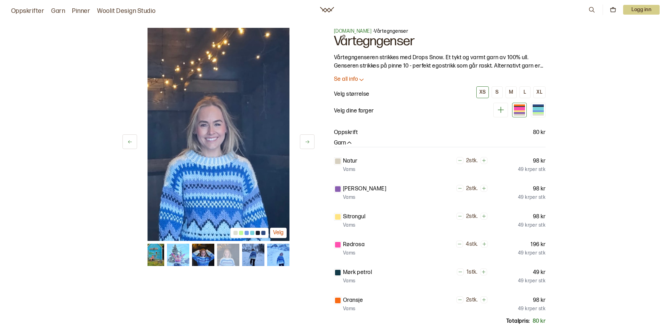
click at [306, 142] on icon at bounding box center [307, 141] width 5 height 5
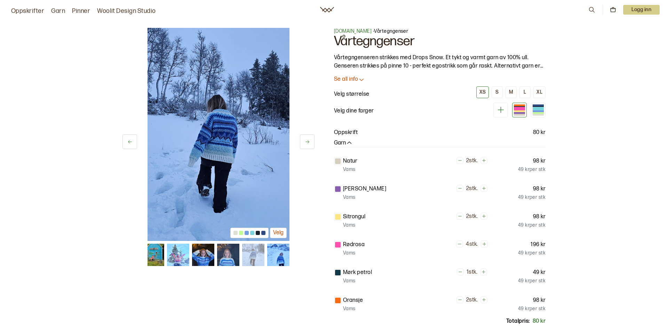
click at [306, 142] on icon at bounding box center [307, 141] width 5 height 5
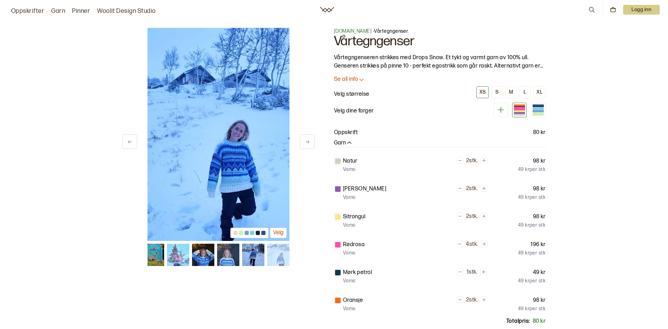
click at [306, 142] on icon at bounding box center [307, 141] width 5 height 5
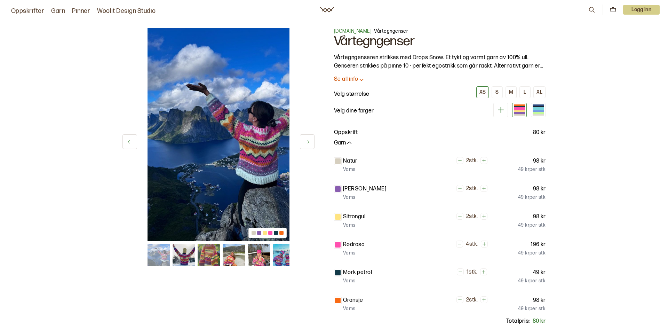
click at [306, 142] on icon at bounding box center [307, 141] width 5 height 5
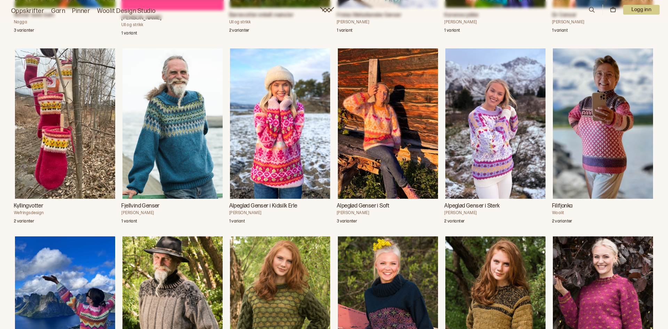
scroll to position [0, 47]
click at [601, 148] on img "Filifjonka" at bounding box center [603, 123] width 100 height 150
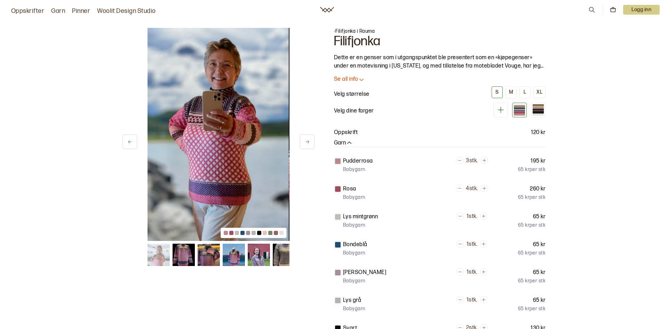
scroll to position [0, 29]
click at [307, 143] on icon at bounding box center [307, 141] width 5 height 5
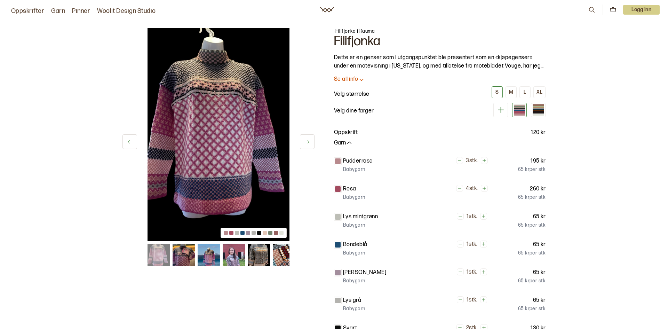
click at [307, 143] on icon at bounding box center [307, 141] width 5 height 5
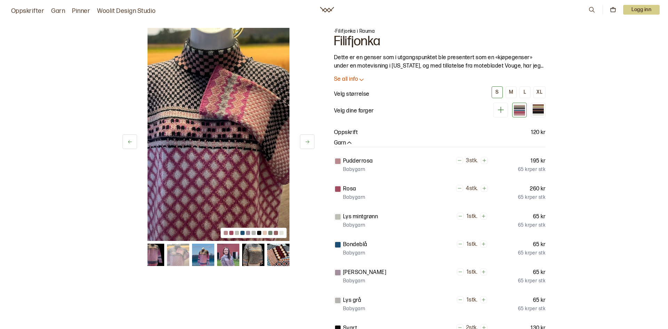
click at [307, 143] on icon at bounding box center [307, 141] width 5 height 5
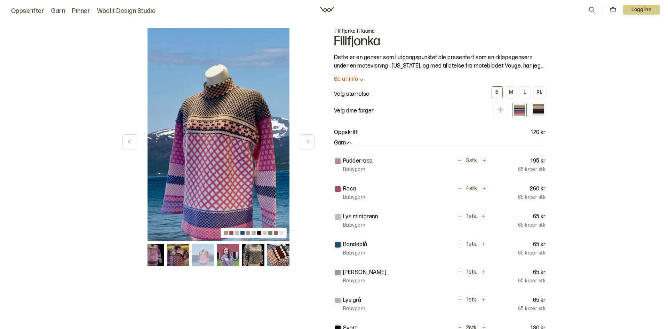
click at [307, 143] on icon at bounding box center [307, 141] width 5 height 5
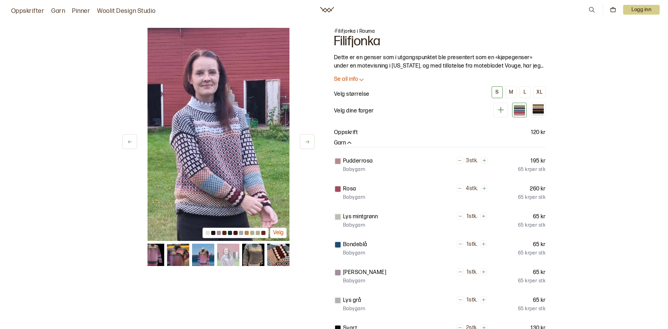
click at [307, 143] on icon at bounding box center [307, 141] width 5 height 5
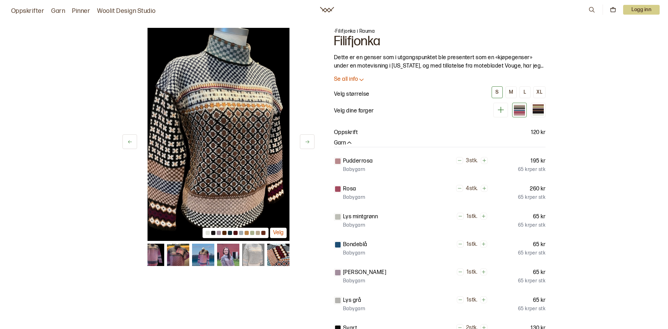
click at [307, 143] on icon at bounding box center [307, 141] width 5 height 5
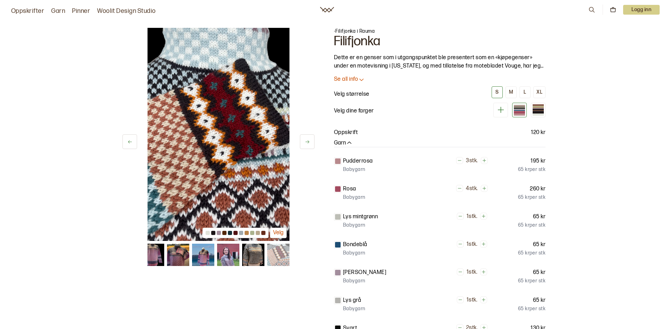
click at [307, 143] on icon at bounding box center [307, 141] width 5 height 5
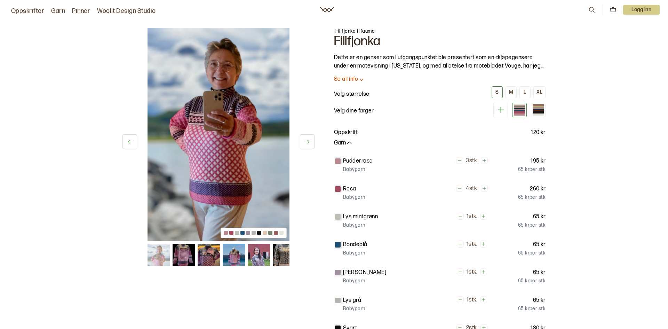
click at [307, 143] on icon at bounding box center [307, 141] width 5 height 5
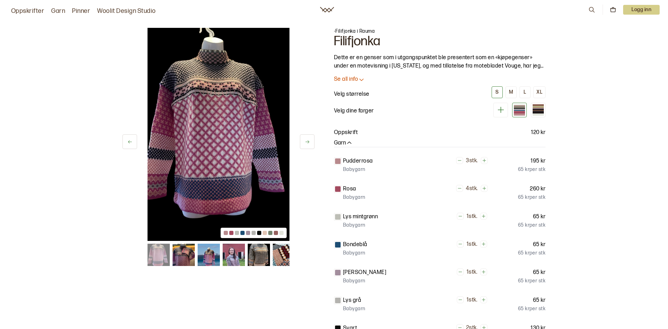
click at [307, 143] on icon at bounding box center [307, 141] width 5 height 5
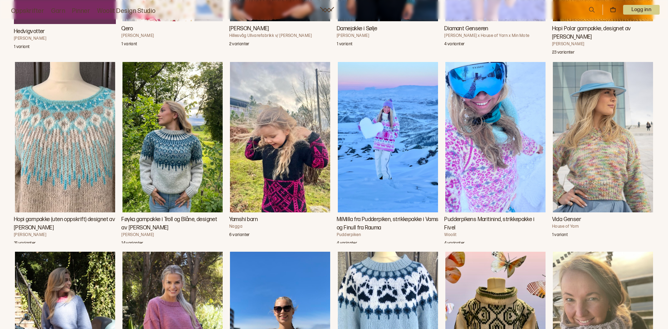
scroll to position [2848, 0]
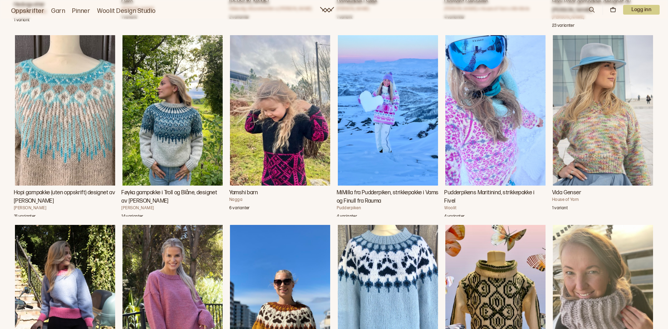
click at [480, 149] on img "Pudderpikens Maritinind, strikkepakke i Fivel" at bounding box center [495, 110] width 100 height 150
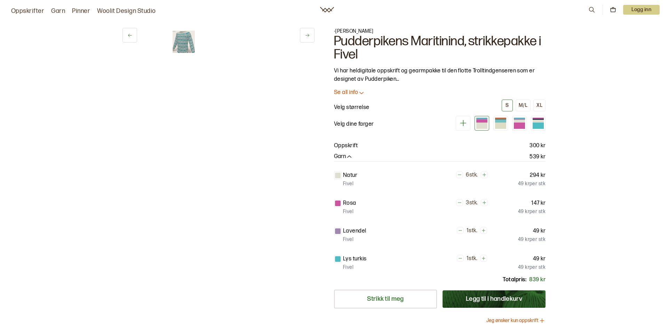
scroll to position [0, 3]
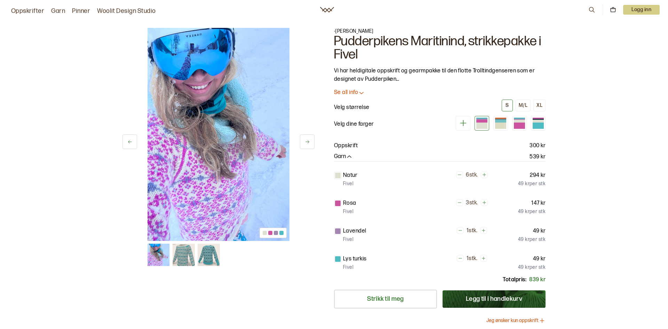
click at [309, 143] on icon at bounding box center [307, 141] width 5 height 5
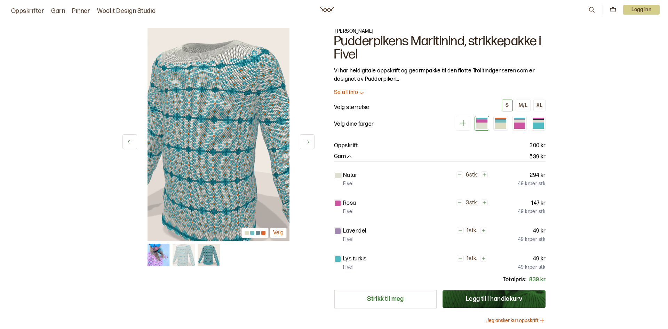
click at [309, 143] on icon at bounding box center [307, 141] width 5 height 5
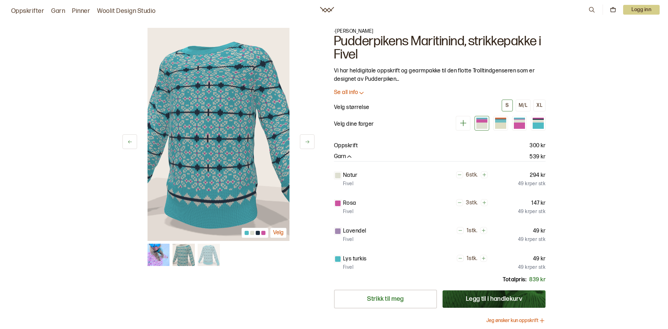
click at [309, 143] on icon at bounding box center [307, 141] width 5 height 5
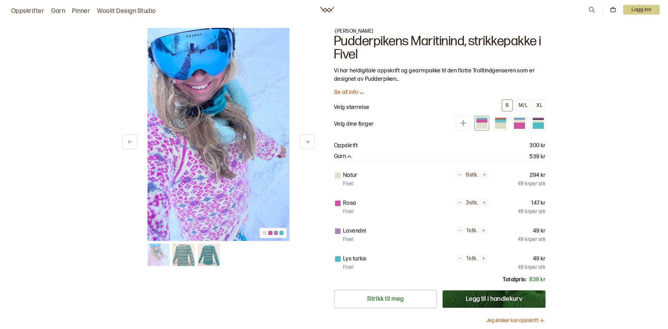
click at [309, 143] on icon at bounding box center [307, 141] width 5 height 5
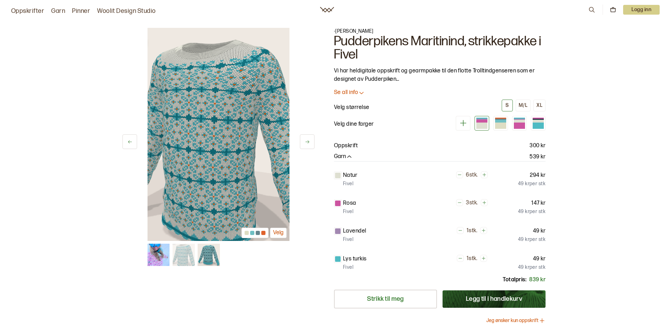
click at [309, 143] on icon at bounding box center [307, 141] width 5 height 5
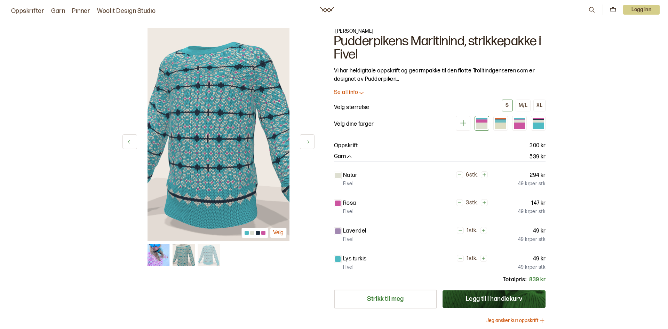
click at [309, 143] on icon at bounding box center [307, 141] width 5 height 5
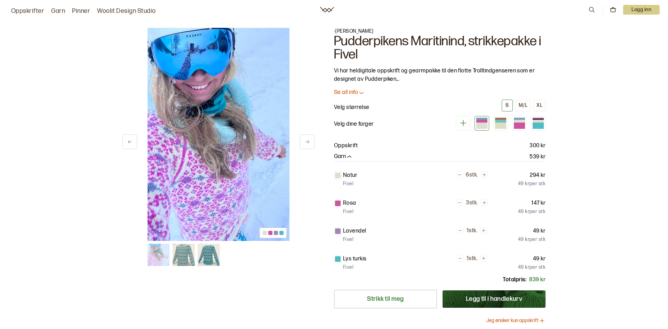
click at [309, 143] on icon at bounding box center [307, 141] width 5 height 5
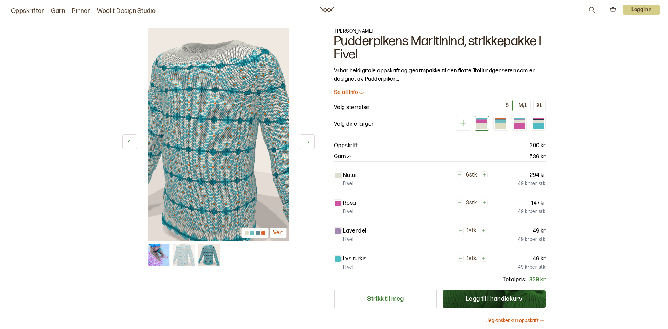
click at [309, 143] on icon at bounding box center [307, 141] width 5 height 5
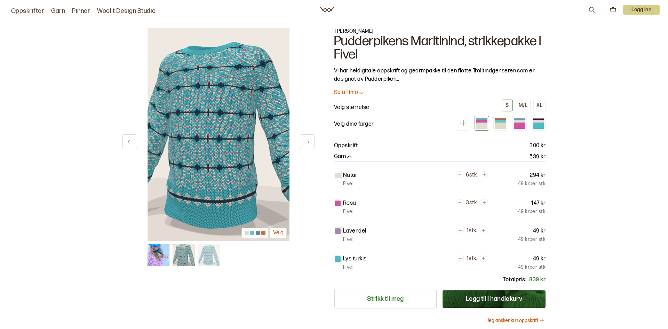
click at [309, 143] on icon at bounding box center [307, 141] width 5 height 5
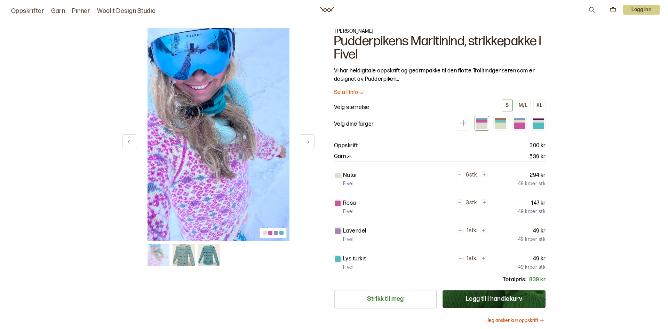
click at [337, 174] on div at bounding box center [338, 176] width 6 height 6
click at [318, 188] on div "1 av 3 1 av 3 - [PERSON_NAME] Maritinind, strikkepakke i Fivel Vi har heldigita…" at bounding box center [333, 218] width 445 height 409
click at [309, 145] on button at bounding box center [307, 141] width 15 height 15
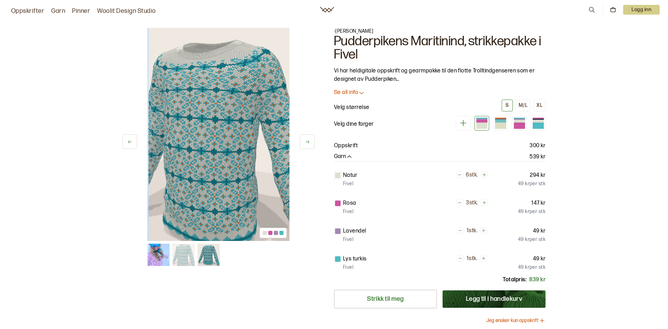
click at [309, 145] on button at bounding box center [307, 141] width 15 height 15
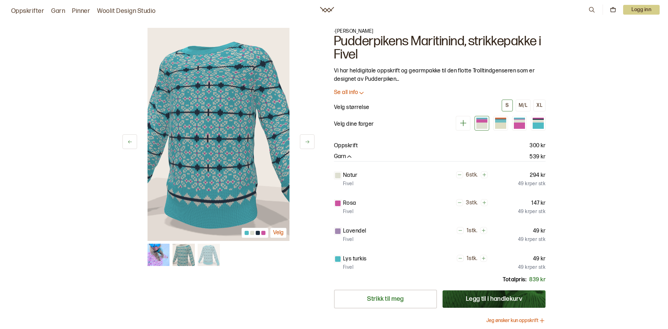
click at [309, 145] on button at bounding box center [307, 141] width 15 height 15
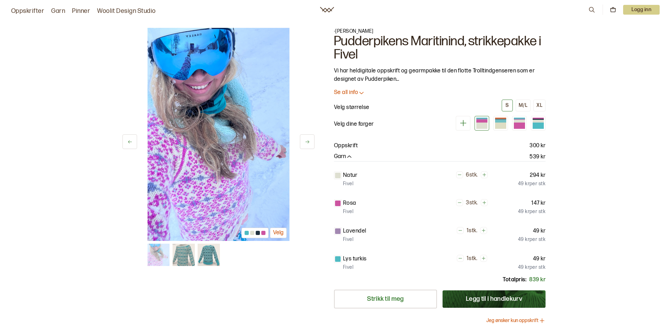
click at [309, 145] on button at bounding box center [307, 141] width 15 height 15
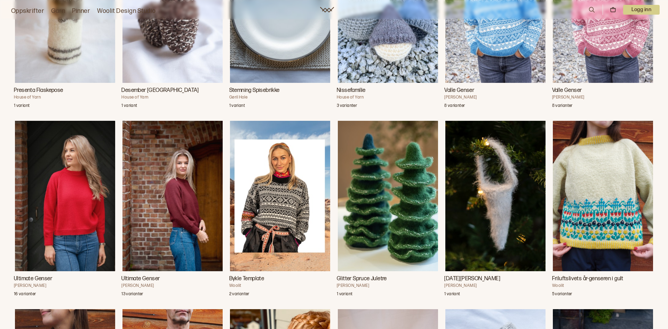
scroll to position [6950, 0]
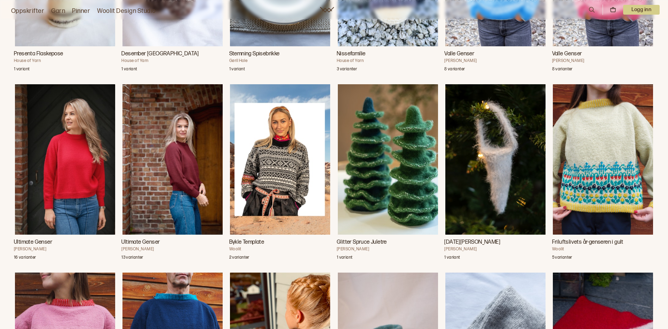
click at [277, 155] on img "Bykle Template" at bounding box center [280, 159] width 100 height 150
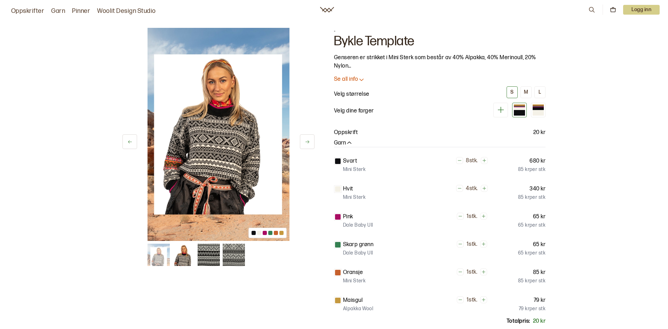
click at [310, 144] on button at bounding box center [307, 141] width 15 height 15
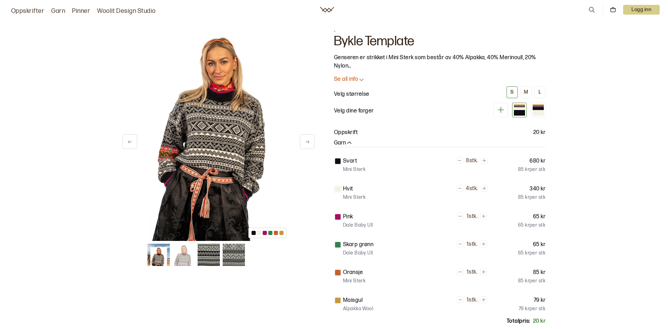
click at [307, 145] on button at bounding box center [307, 141] width 15 height 15
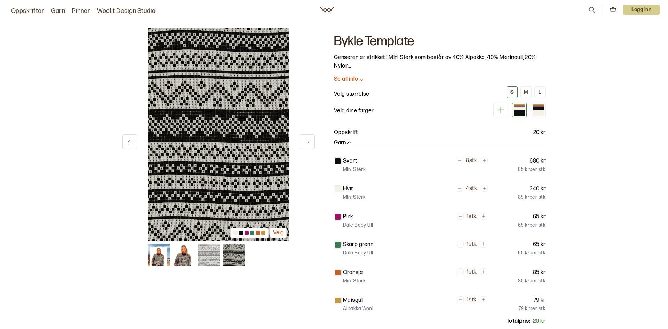
click at [307, 145] on button at bounding box center [307, 141] width 15 height 15
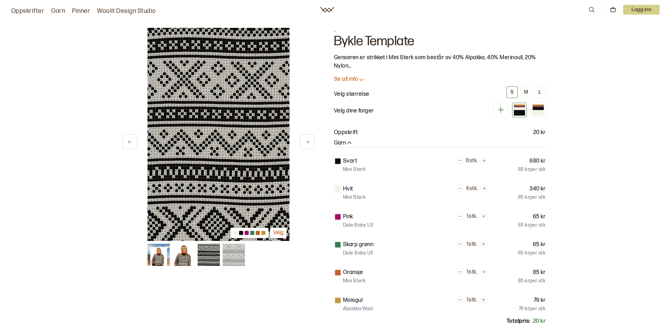
click at [307, 145] on button at bounding box center [307, 141] width 15 height 15
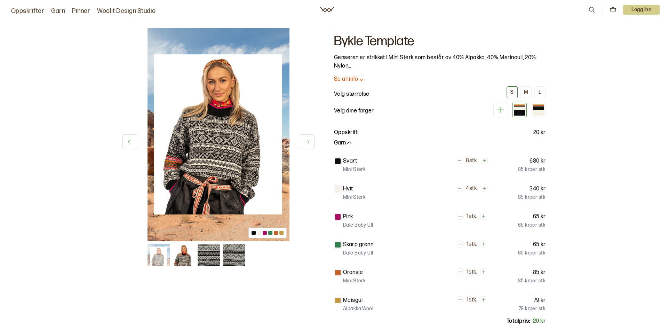
click at [307, 145] on button at bounding box center [307, 141] width 15 height 15
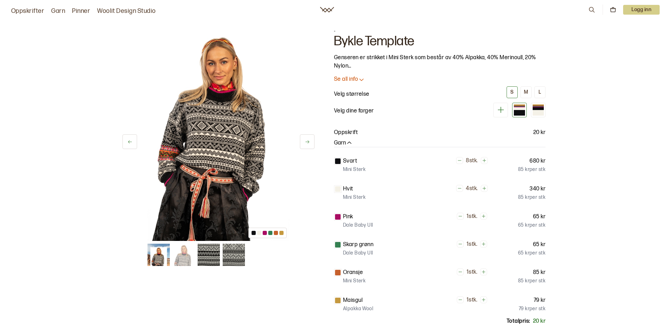
click at [307, 145] on button at bounding box center [307, 141] width 15 height 15
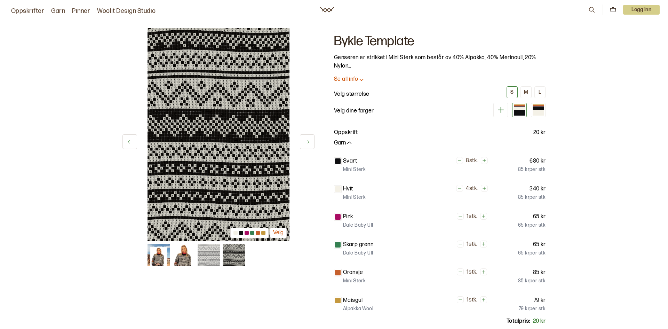
click at [307, 145] on button at bounding box center [307, 141] width 15 height 15
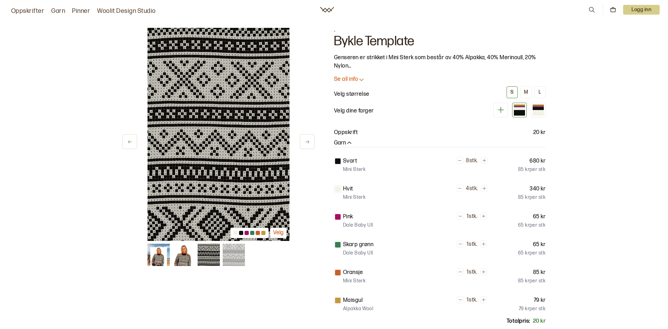
click at [307, 145] on button at bounding box center [307, 141] width 15 height 15
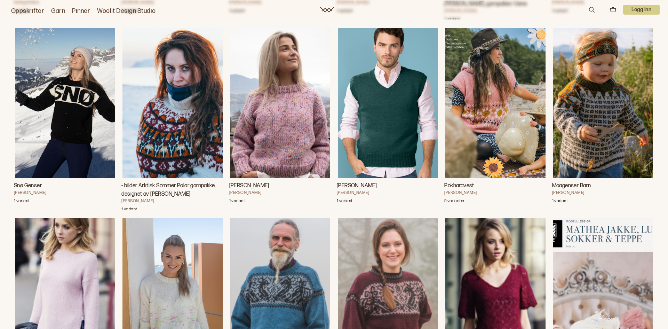
scroll to position [9283, 0]
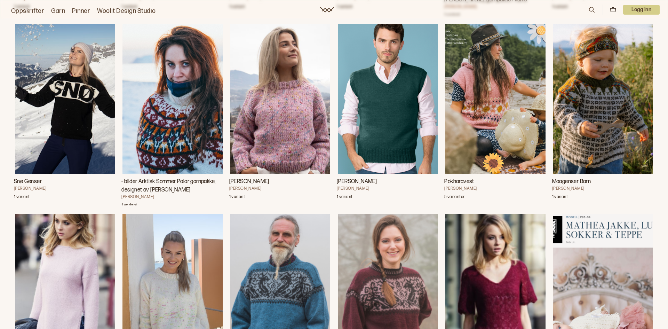
click at [79, 113] on img "Snø Genser" at bounding box center [65, 99] width 100 height 150
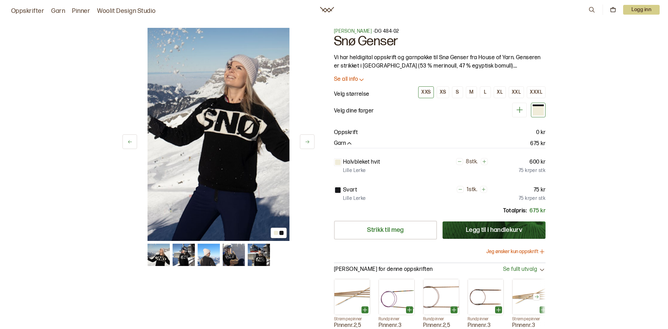
click at [189, 258] on img at bounding box center [184, 255] width 22 height 22
drag, startPoint x: 177, startPoint y: 256, endPoint x: 160, endPoint y: 258, distance: 17.5
click at [165, 257] on div at bounding box center [219, 255] width 142 height 22
click at [160, 258] on img at bounding box center [159, 255] width 22 height 22
click at [178, 253] on img at bounding box center [184, 255] width 22 height 22
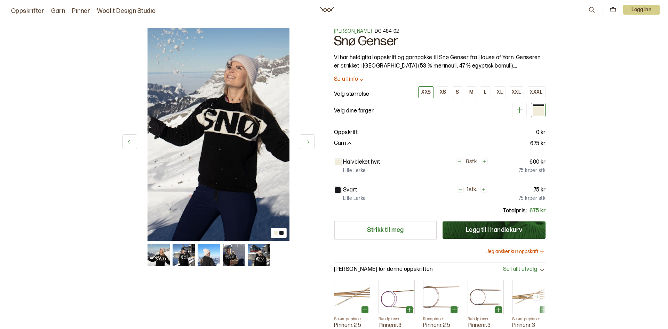
click at [305, 140] on icon at bounding box center [307, 141] width 5 height 5
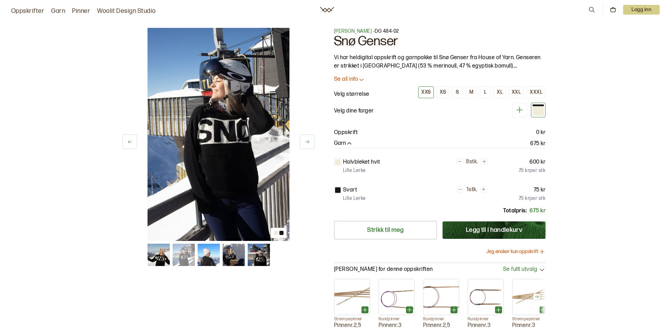
click at [305, 140] on icon at bounding box center [307, 141] width 5 height 5
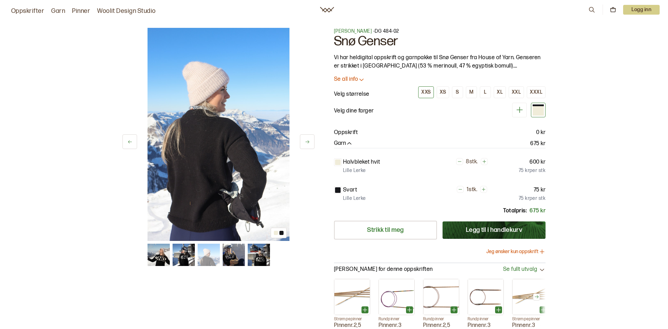
click at [305, 140] on icon at bounding box center [307, 141] width 5 height 5
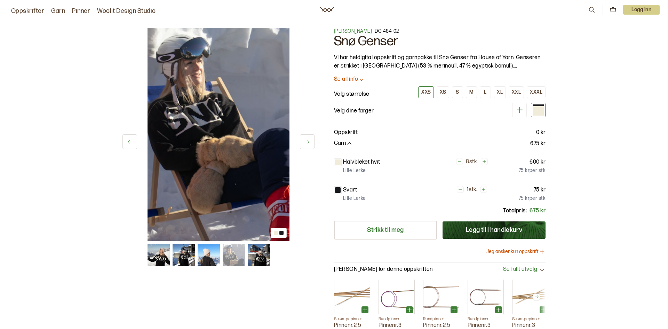
click at [305, 140] on icon at bounding box center [307, 141] width 5 height 5
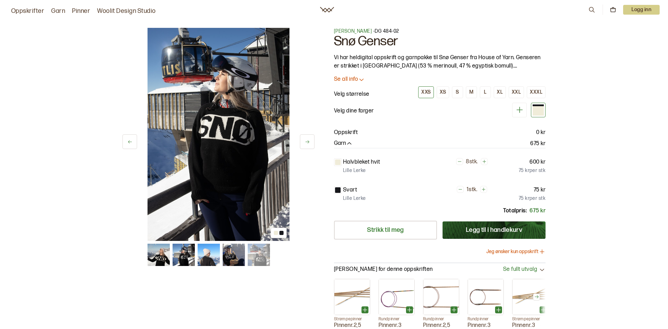
click at [305, 140] on icon at bounding box center [307, 141] width 5 height 5
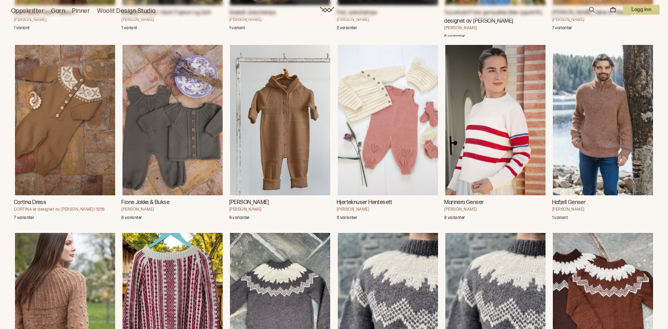
scroll to position [12281, 0]
